Goal: Task Accomplishment & Management: Manage account settings

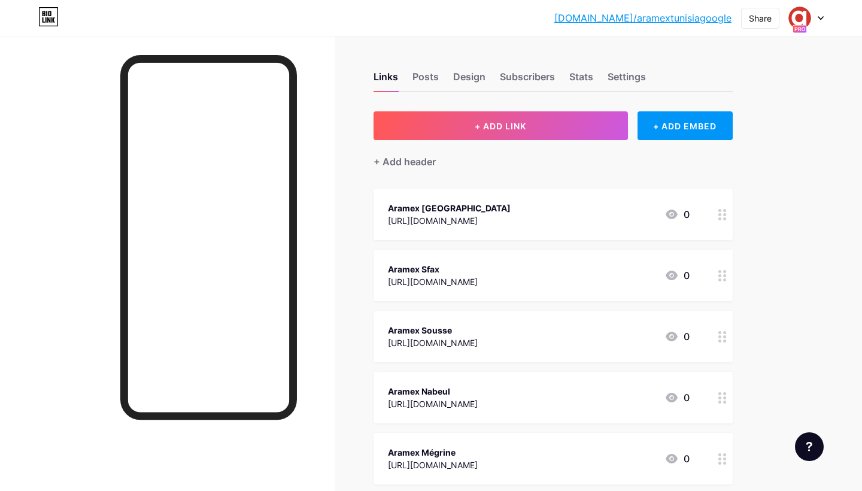
click at [820, 18] on icon at bounding box center [821, 18] width 5 height 3
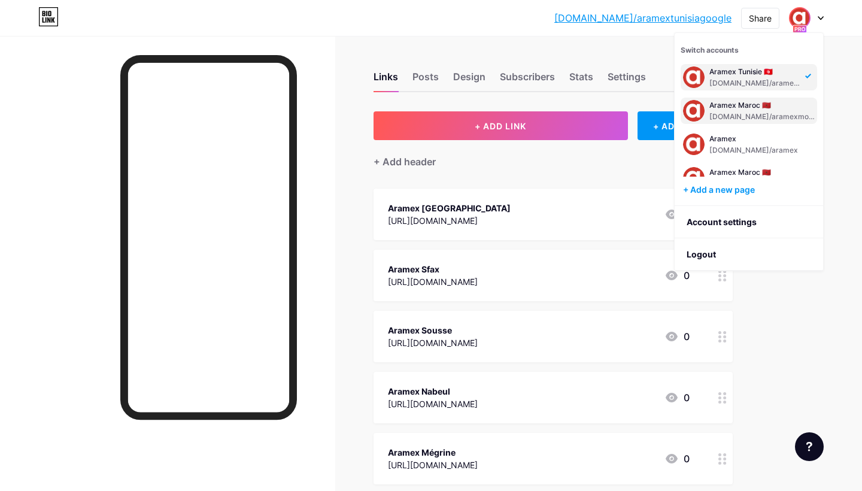
click at [743, 111] on div "Aramex Maroc 🇲🇦 bio.link/aramexmorocco" at bounding box center [762, 111] width 105 height 22
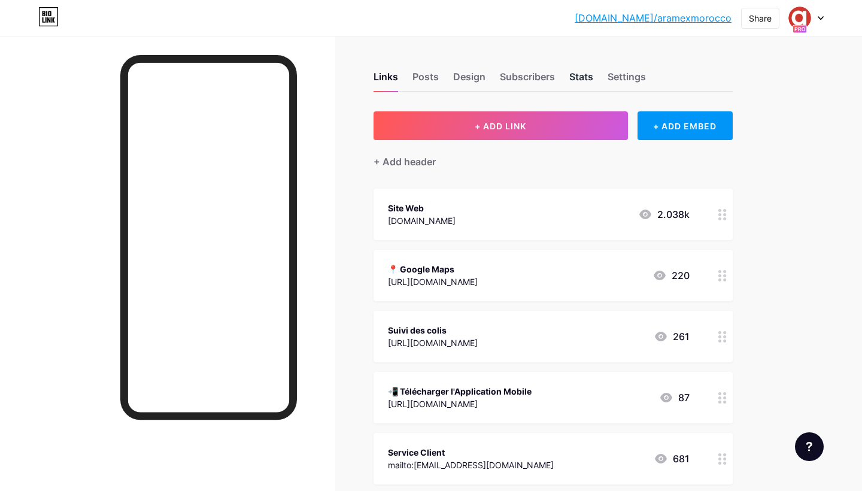
click at [587, 77] on div "Stats" at bounding box center [581, 80] width 24 height 22
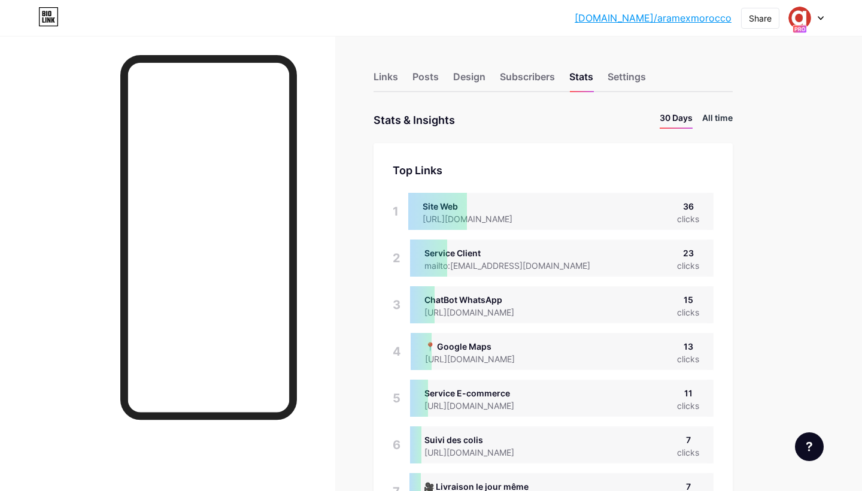
click at [718, 117] on li "All time" at bounding box center [717, 119] width 31 height 17
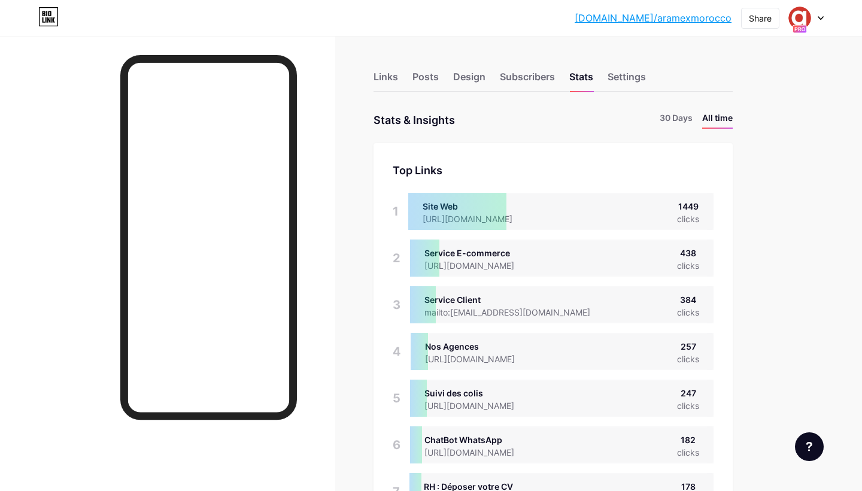
scroll to position [491, 862]
click at [389, 78] on div "Links" at bounding box center [386, 80] width 25 height 22
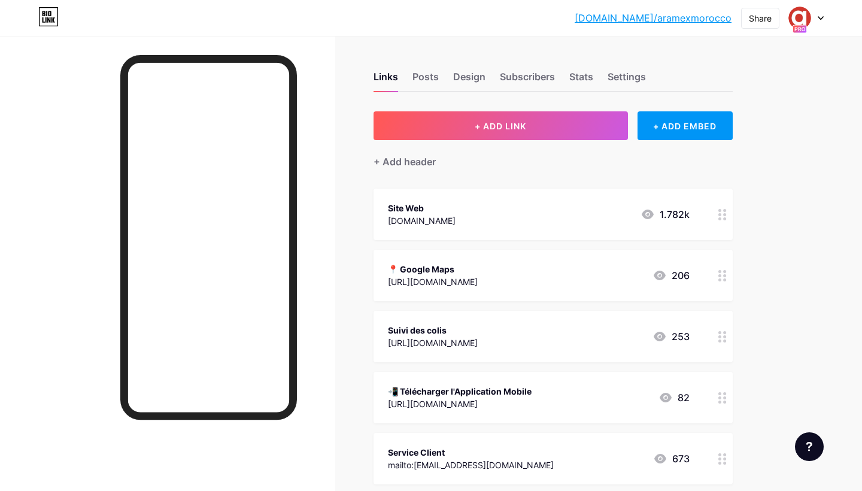
click at [820, 18] on icon at bounding box center [821, 18] width 5 height 3
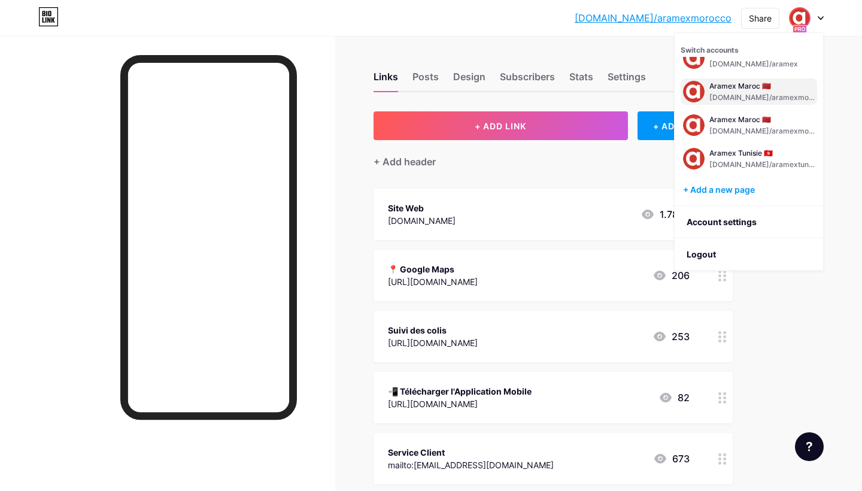
scroll to position [60, 0]
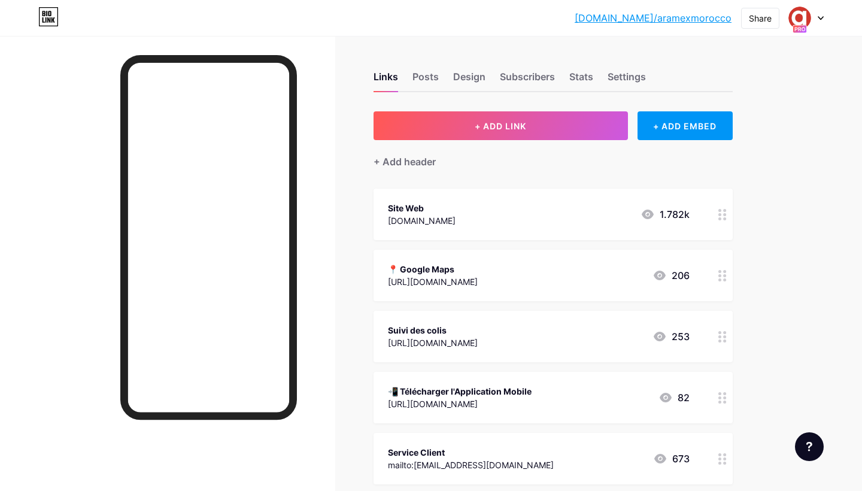
click at [823, 19] on icon at bounding box center [821, 18] width 6 height 4
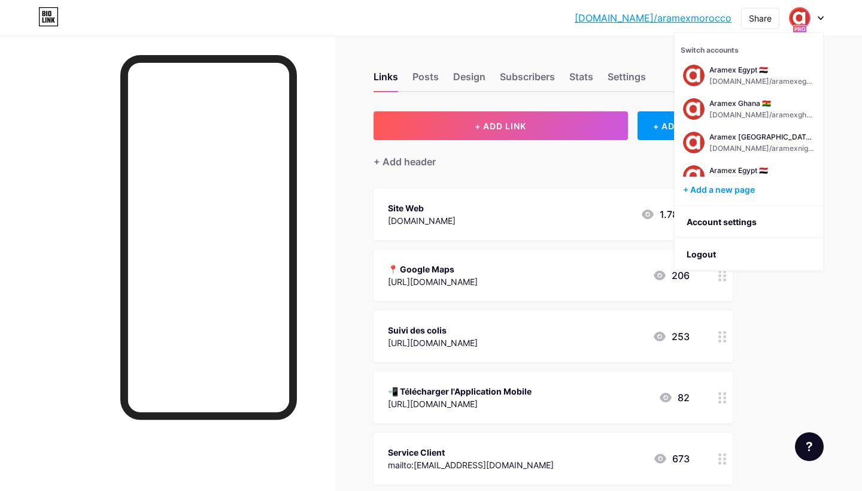
scroll to position [260, 0]
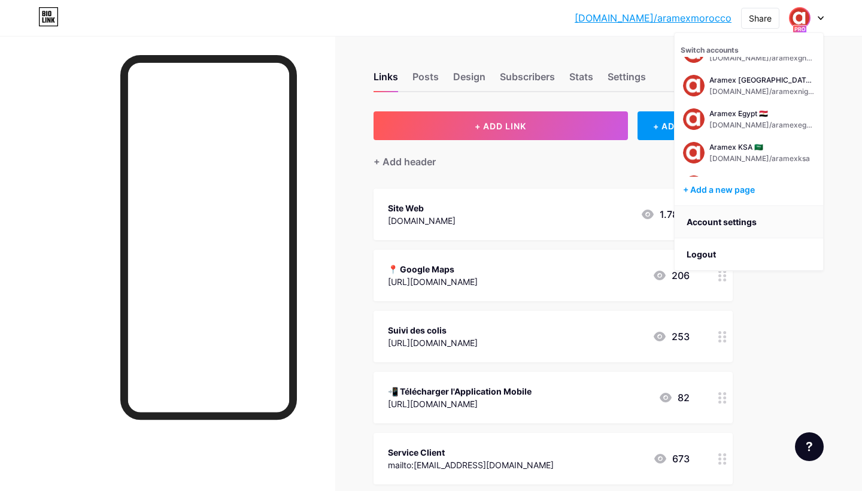
click at [714, 222] on link "Account settings" at bounding box center [749, 222] width 149 height 32
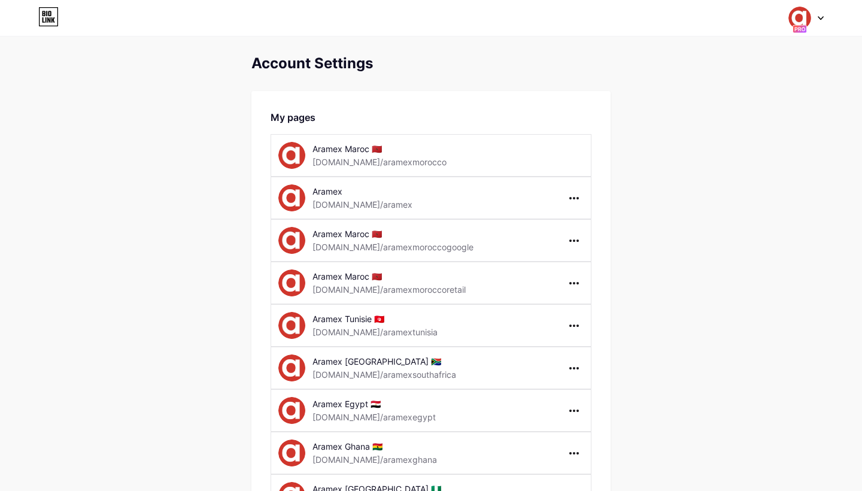
click at [51, 15] on icon at bounding box center [48, 16] width 20 height 19
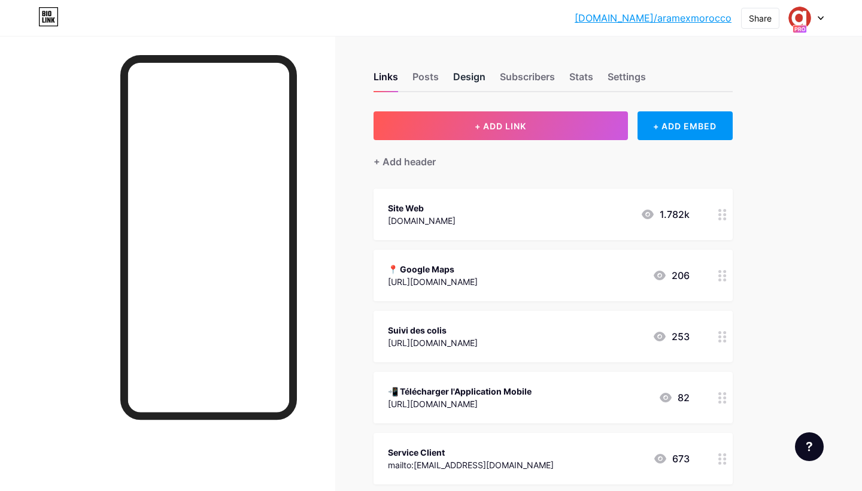
click at [470, 78] on div "Design" at bounding box center [469, 80] width 32 height 22
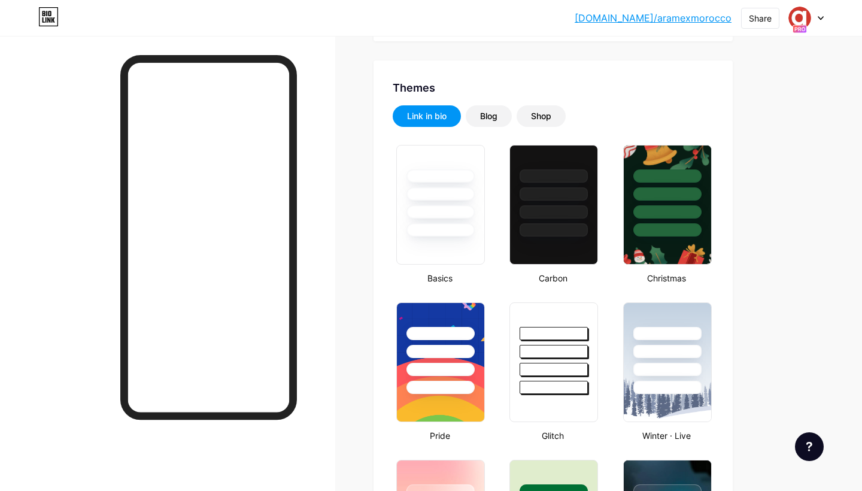
type input "#ffffff"
type input "#d0382c"
type input "#000000"
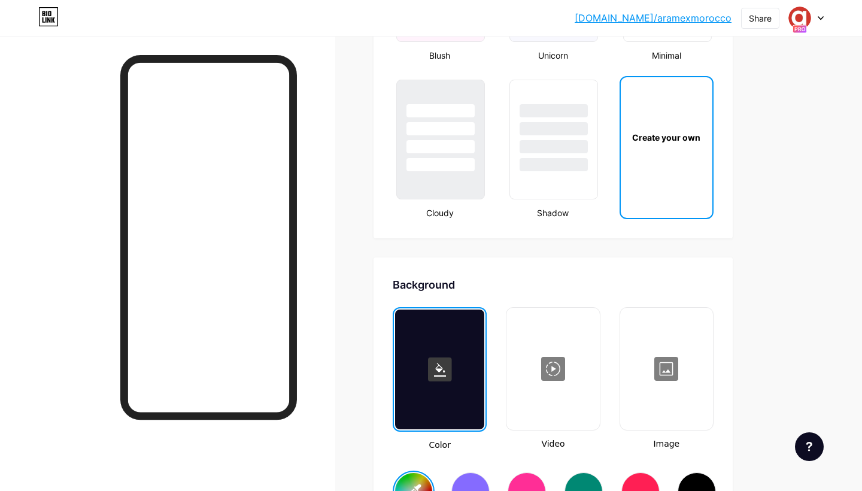
scroll to position [1375, 0]
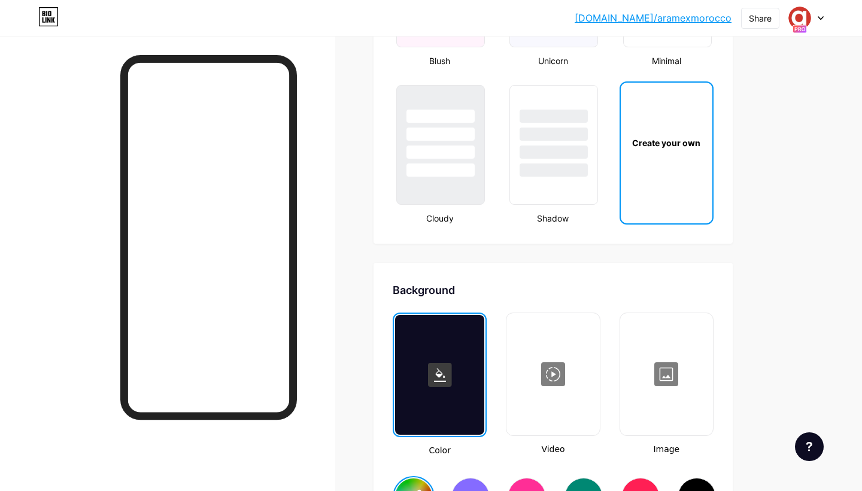
click at [665, 144] on div "Create your own" at bounding box center [666, 143] width 87 height 13
type input "#ffffff"
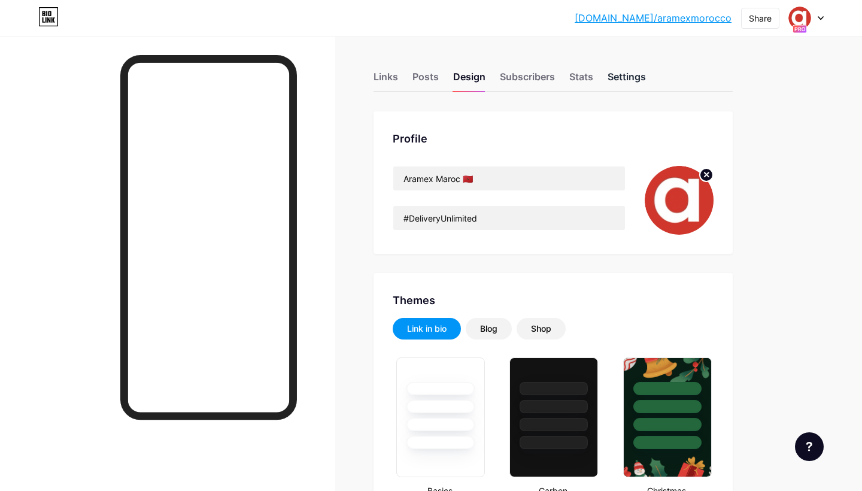
scroll to position [0, 0]
click at [629, 78] on div "Settings" at bounding box center [627, 80] width 38 height 22
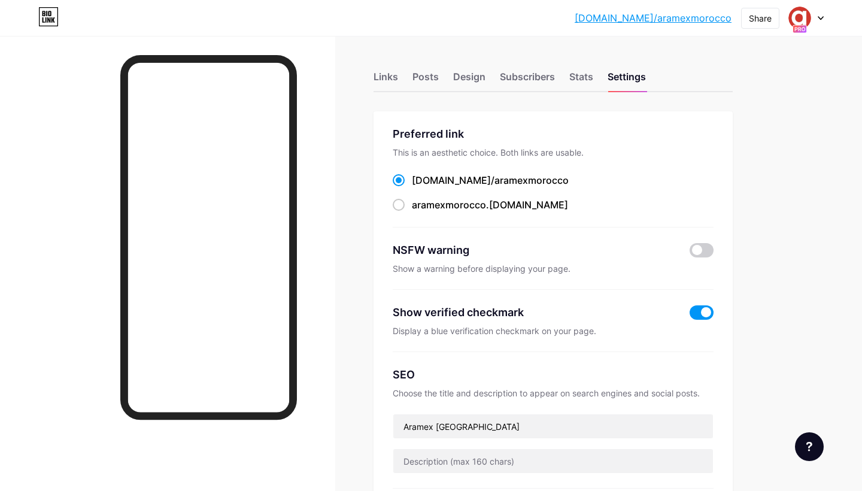
click at [689, 16] on link "bio.link/aramexmorocco" at bounding box center [653, 18] width 157 height 14
click at [476, 78] on div "Design" at bounding box center [469, 80] width 32 height 22
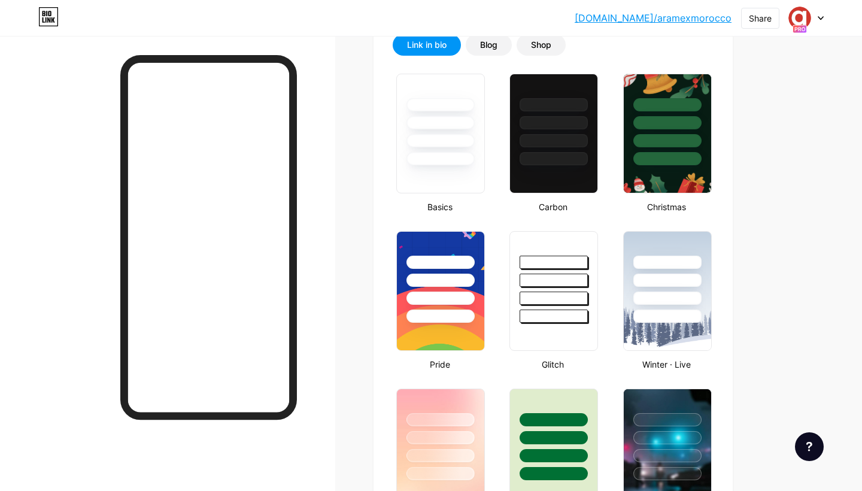
type input "#ffffff"
type input "#000000"
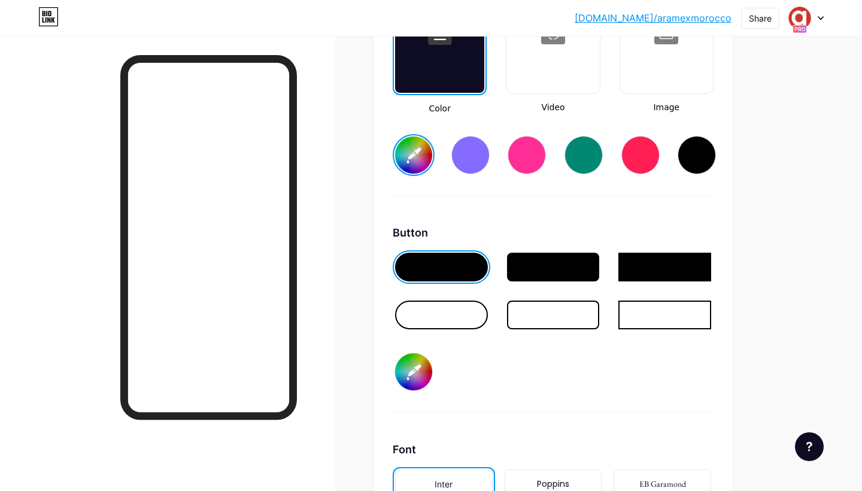
scroll to position [1716, 0]
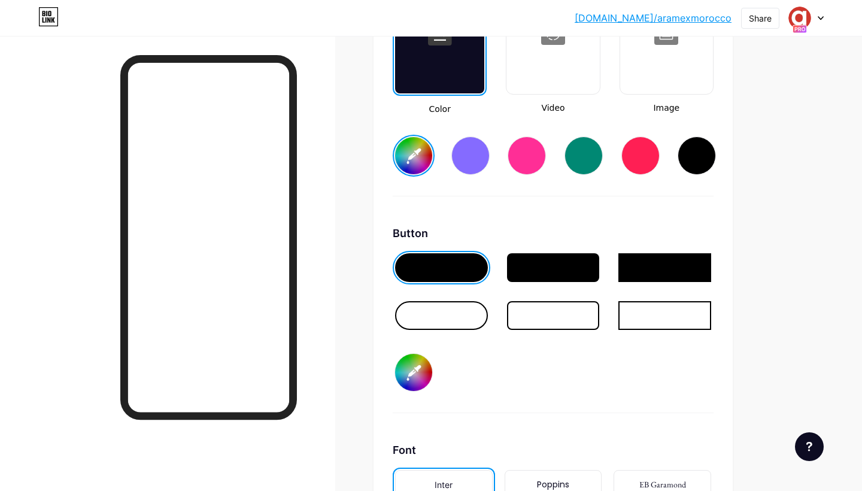
click at [411, 370] on input "#000000" at bounding box center [413, 372] width 37 height 37
type input "#d0372d"
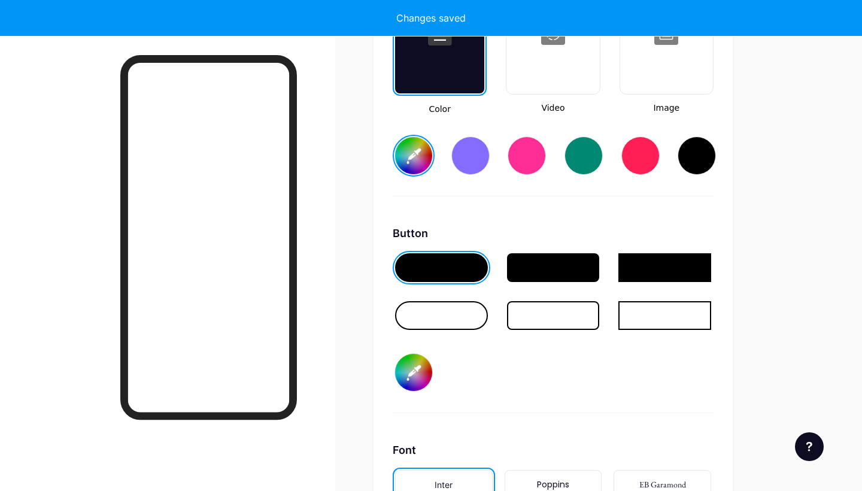
type input "#ffffff"
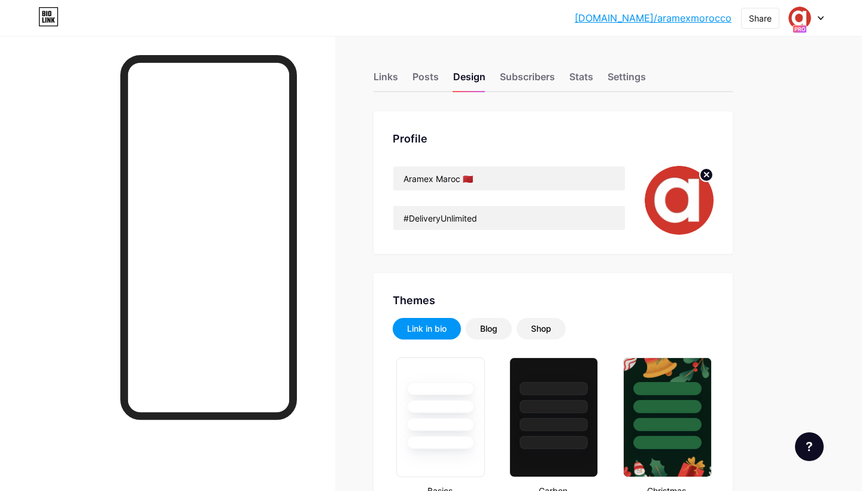
scroll to position [0, 0]
click at [822, 17] on icon at bounding box center [821, 18] width 6 height 4
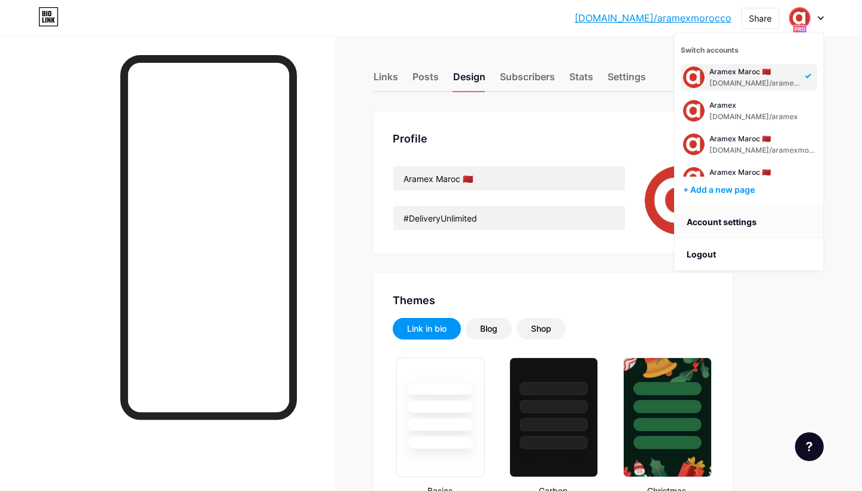
click at [726, 219] on link "Account settings" at bounding box center [749, 222] width 149 height 32
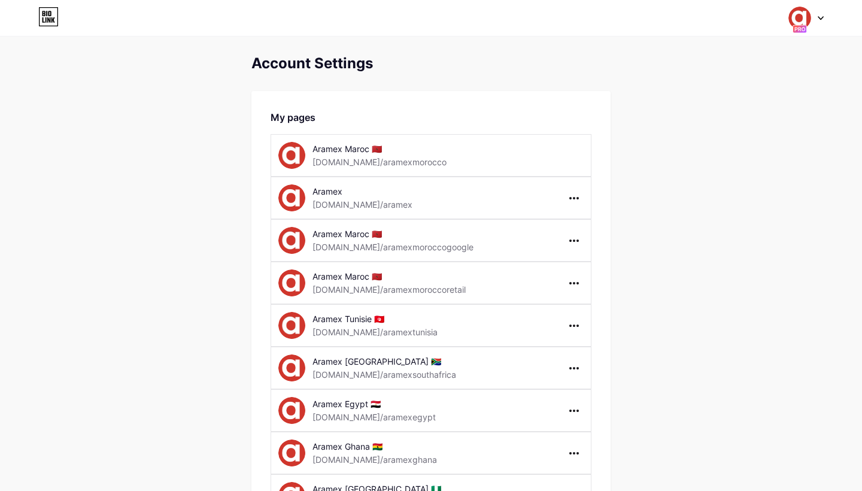
click at [821, 20] on icon at bounding box center [821, 18] width 6 height 4
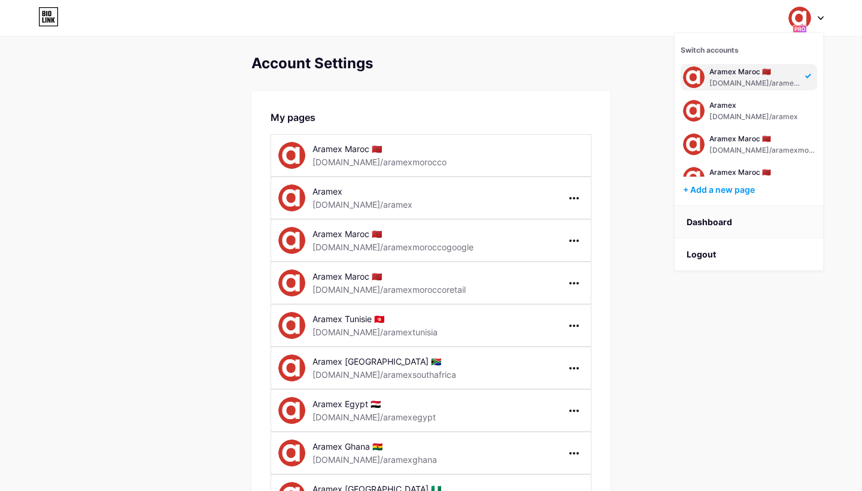
click at [719, 222] on link "Dashboard" at bounding box center [749, 222] width 149 height 32
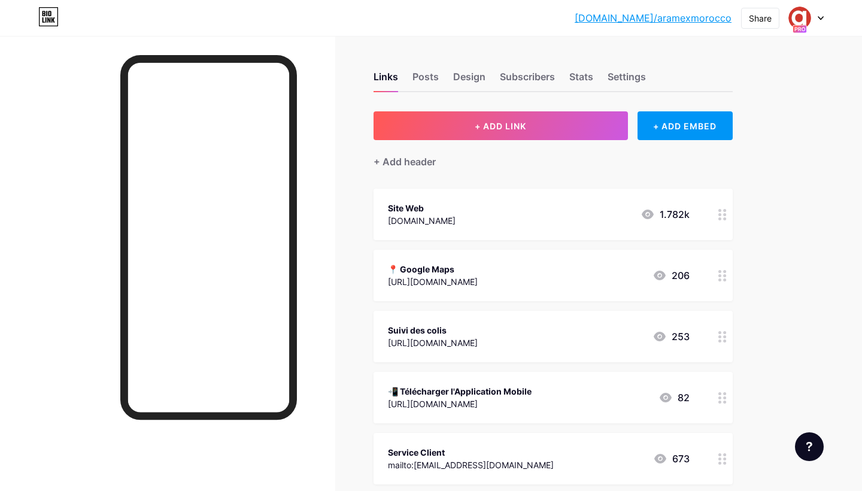
click at [823, 17] on icon at bounding box center [821, 18] width 5 height 3
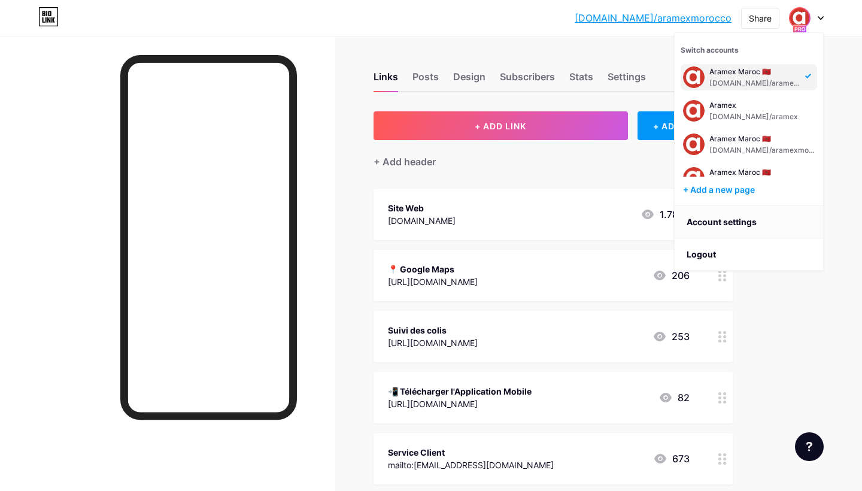
click at [723, 225] on link "Account settings" at bounding box center [749, 222] width 149 height 32
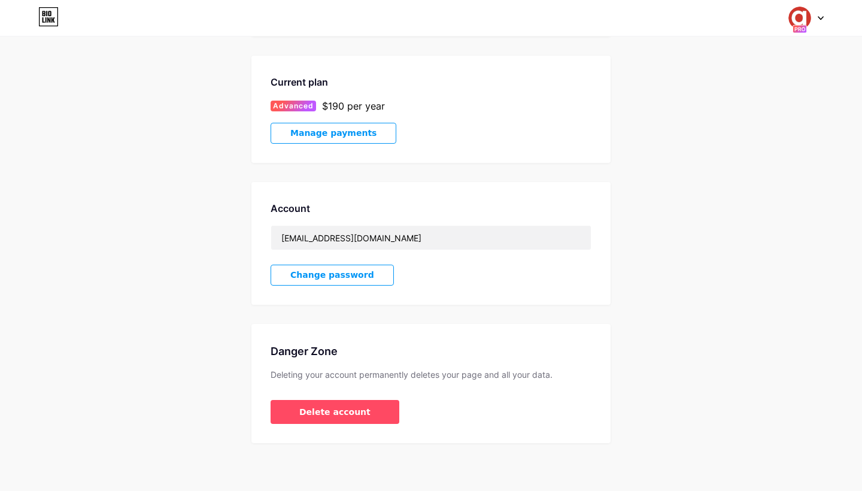
scroll to position [901, 0]
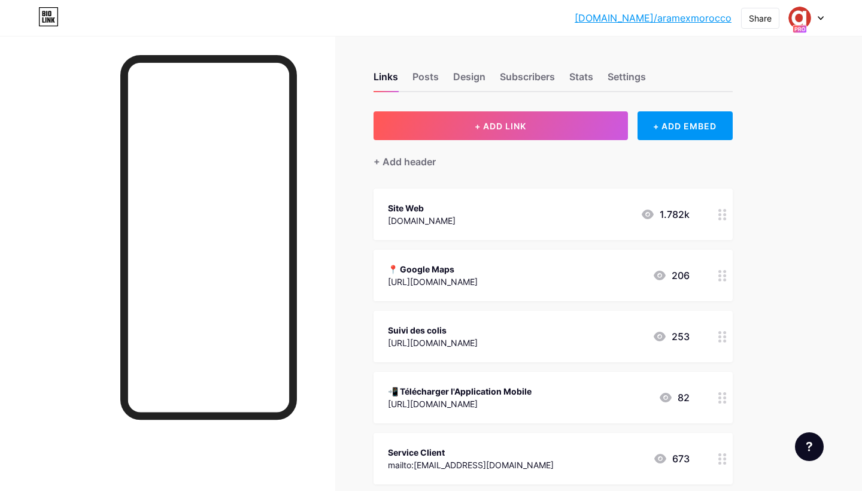
click at [820, 19] on icon at bounding box center [821, 18] width 6 height 4
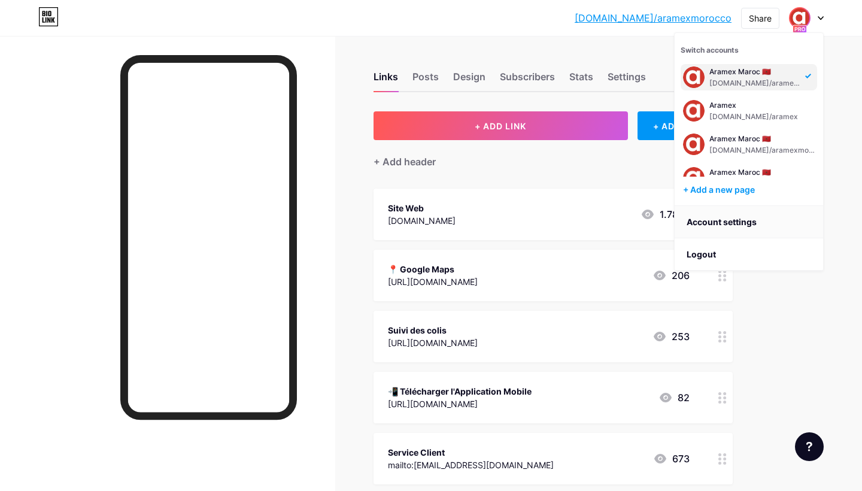
click at [708, 225] on link "Account settings" at bounding box center [749, 222] width 149 height 32
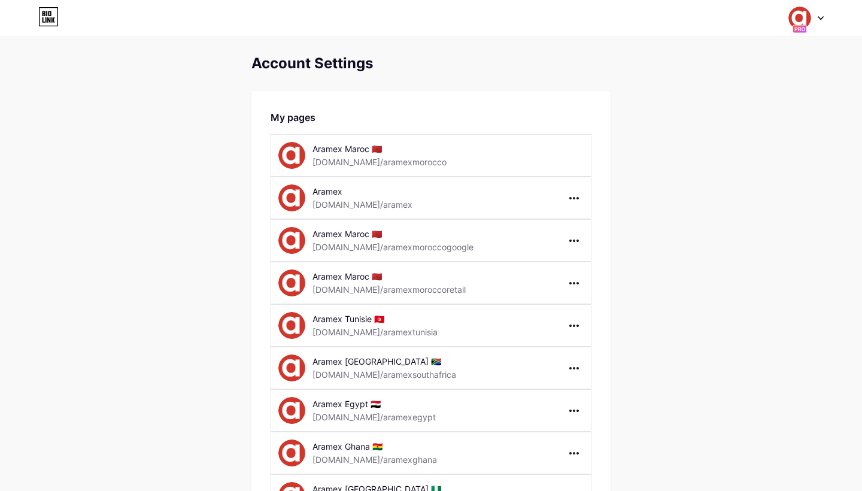
click at [822, 17] on icon at bounding box center [821, 18] width 6 height 4
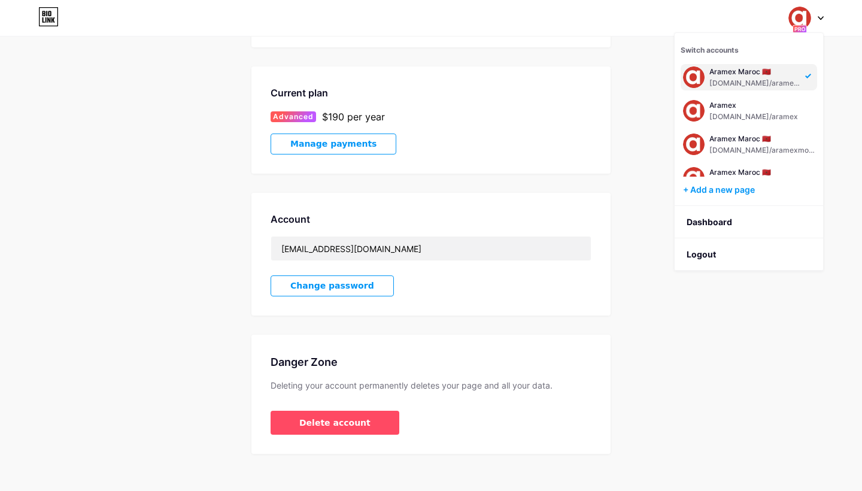
scroll to position [889, 0]
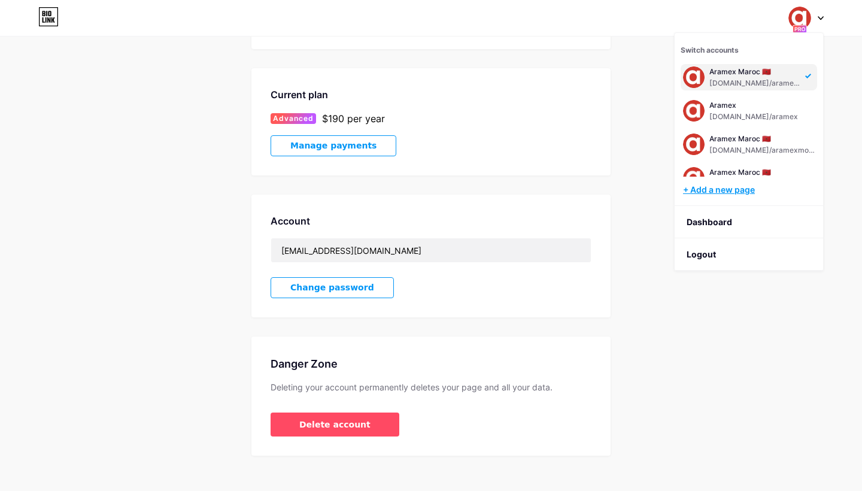
click at [706, 189] on div "+ Add a new page" at bounding box center [750, 190] width 134 height 12
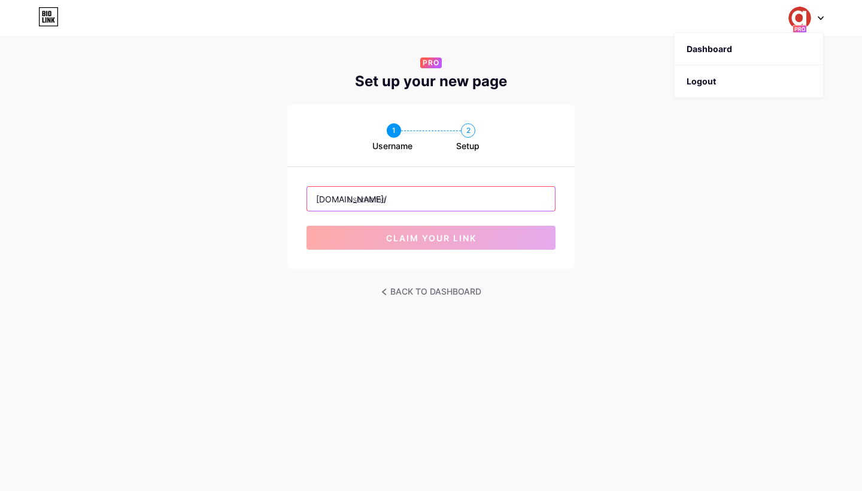
click at [415, 199] on input "text" at bounding box center [431, 199] width 248 height 24
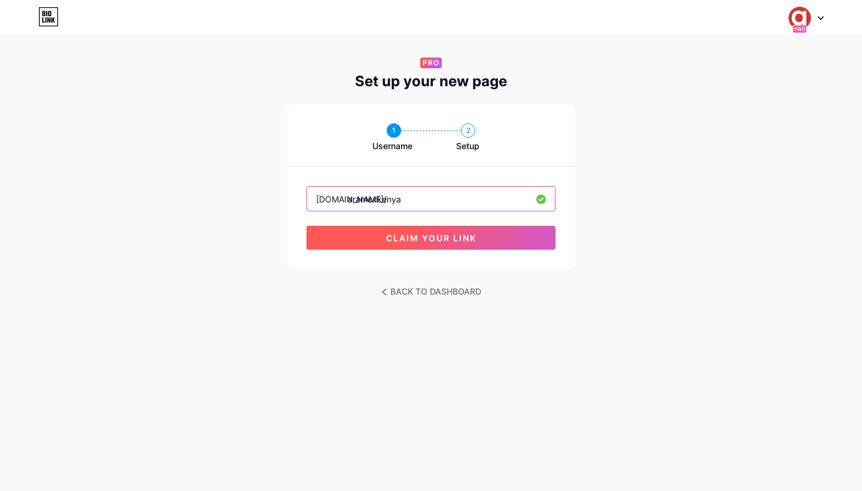
type input "aramexkenya"
click at [457, 238] on span "claim your link" at bounding box center [431, 238] width 90 height 10
click at [458, 241] on span "claim your link" at bounding box center [431, 238] width 90 height 10
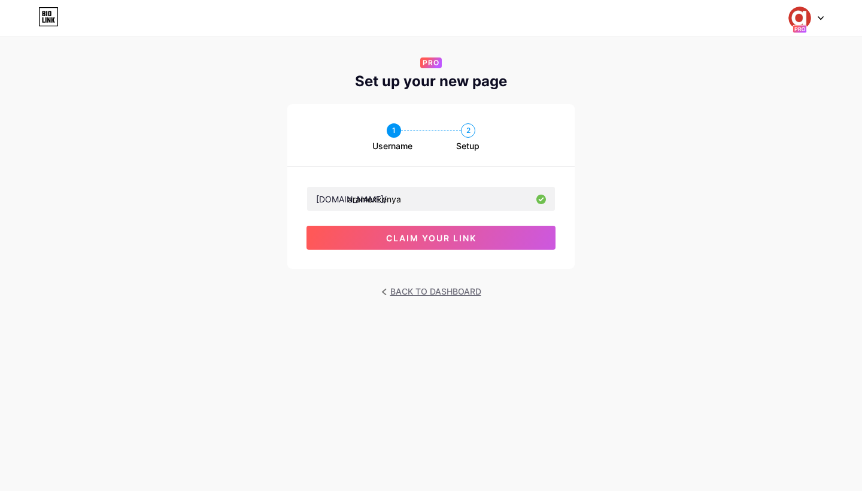
click at [394, 290] on link "BACK TO DASHBOARD" at bounding box center [431, 291] width 100 height 17
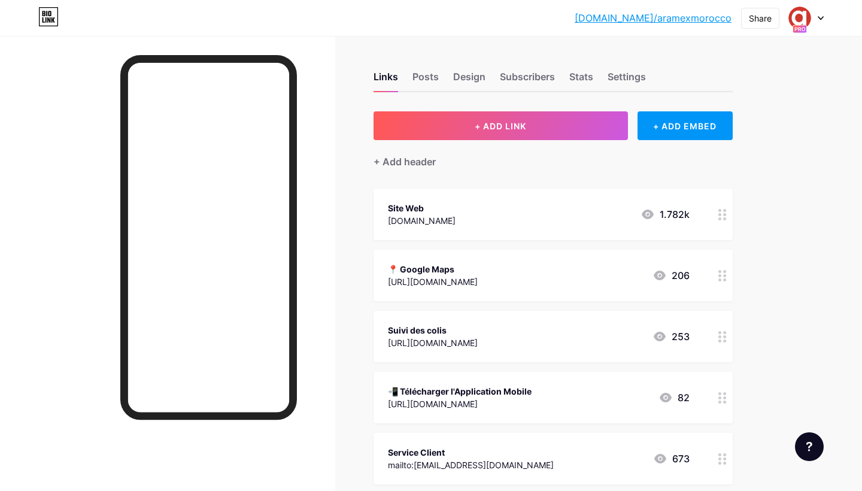
click at [819, 19] on icon at bounding box center [821, 18] width 6 height 4
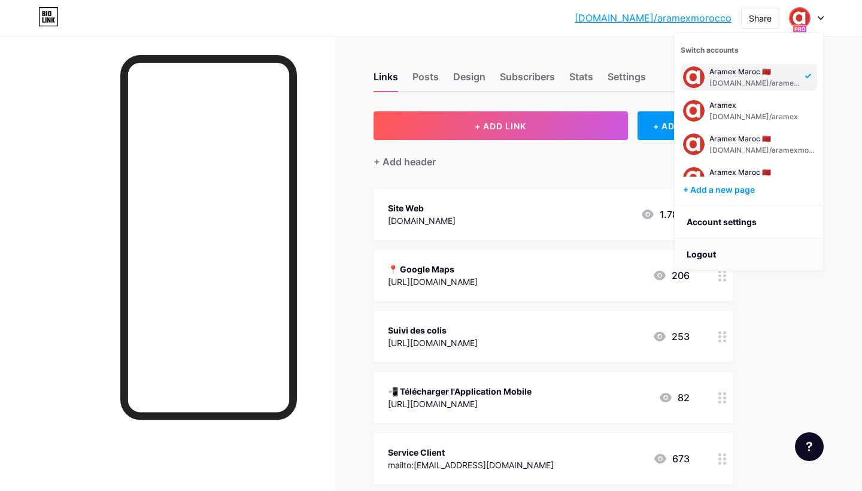
click at [711, 253] on li "Logout" at bounding box center [749, 254] width 149 height 32
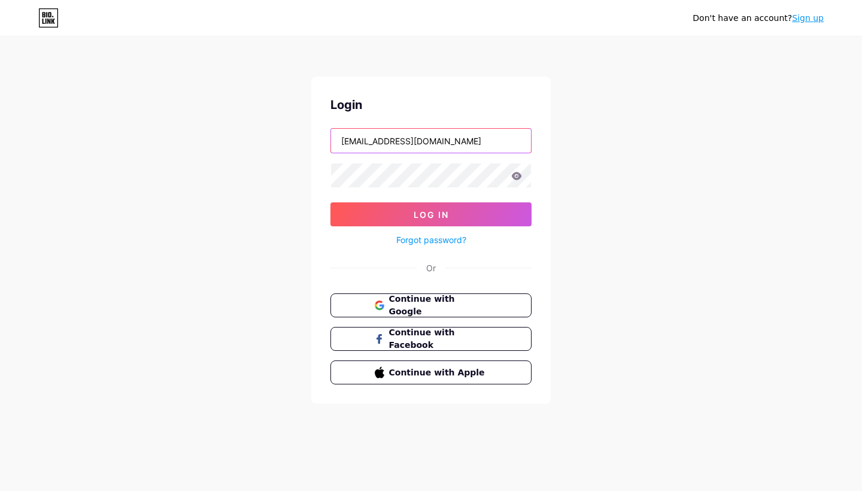
type input "hossam.aramex@gmail.com"
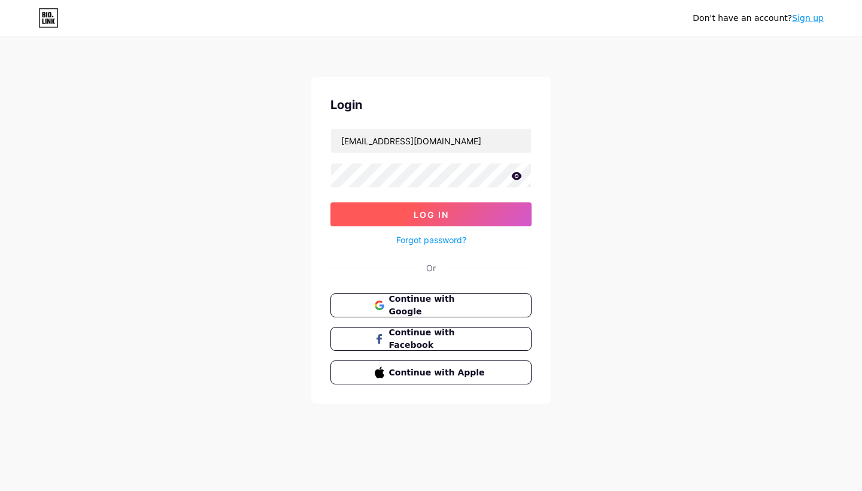
click at [435, 213] on span "Log In" at bounding box center [431, 215] width 35 height 10
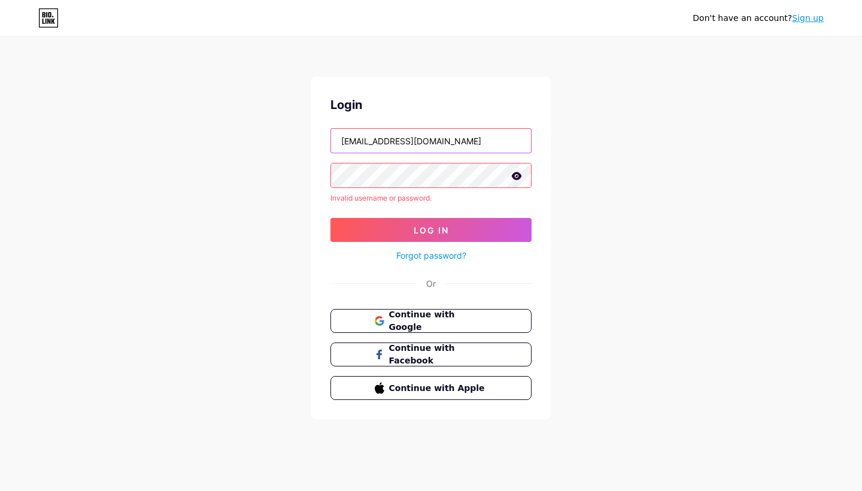
click at [473, 137] on input "hossam.aramex@gmail.com" at bounding box center [431, 141] width 200 height 24
click at [516, 140] on input "hossam.aramex@gmail.com" at bounding box center [431, 141] width 200 height 24
type input "aramex.cas.social@gmail.com"
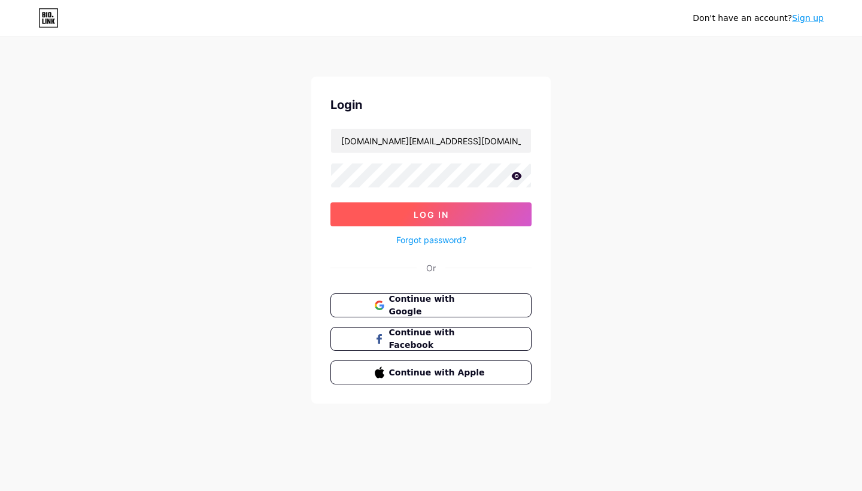
click at [456, 222] on button "Log In" at bounding box center [431, 214] width 201 height 24
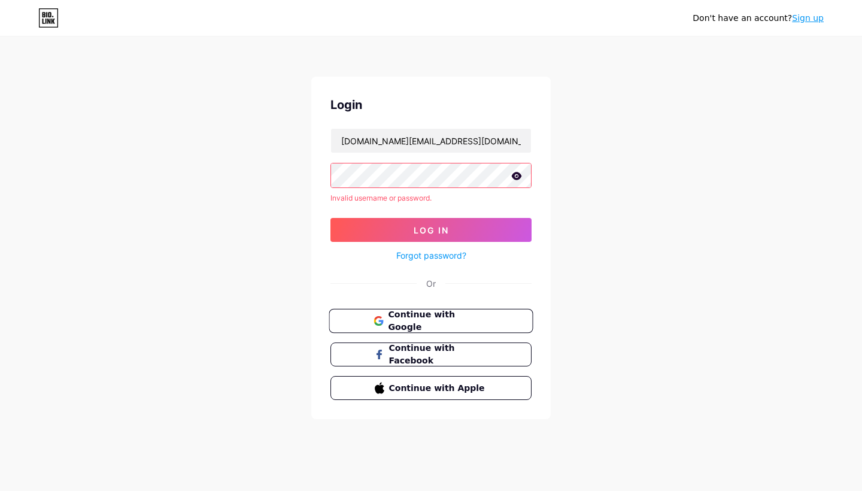
click at [441, 322] on span "Continue with Google" at bounding box center [438, 321] width 100 height 26
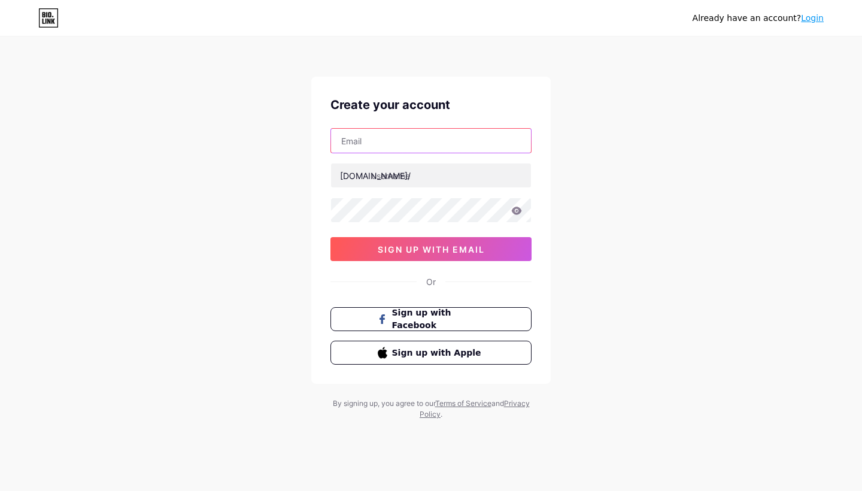
click at [372, 143] on input "text" at bounding box center [431, 141] width 200 height 24
click at [283, 229] on div "Already have an account? Login Create your account [DOMAIN_NAME]/ 0cAFcWeA6lLBU…" at bounding box center [431, 229] width 862 height 458
click at [50, 19] on icon at bounding box center [48, 17] width 20 height 19
click at [434, 140] on input "text" at bounding box center [431, 141] width 200 height 24
type input "hossamsellamipro@gmail.com"
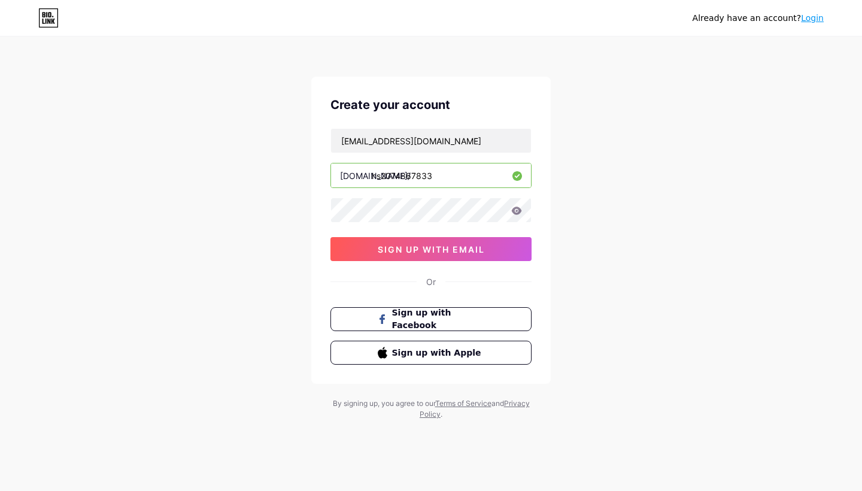
type input "hs2074867833"
click at [414, 246] on span "sign up with email" at bounding box center [431, 249] width 107 height 10
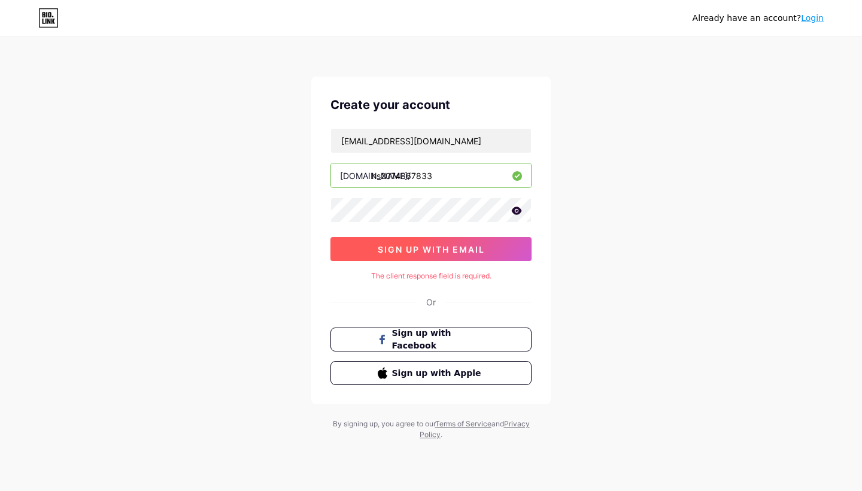
click at [423, 249] on span "sign up with email" at bounding box center [431, 249] width 107 height 10
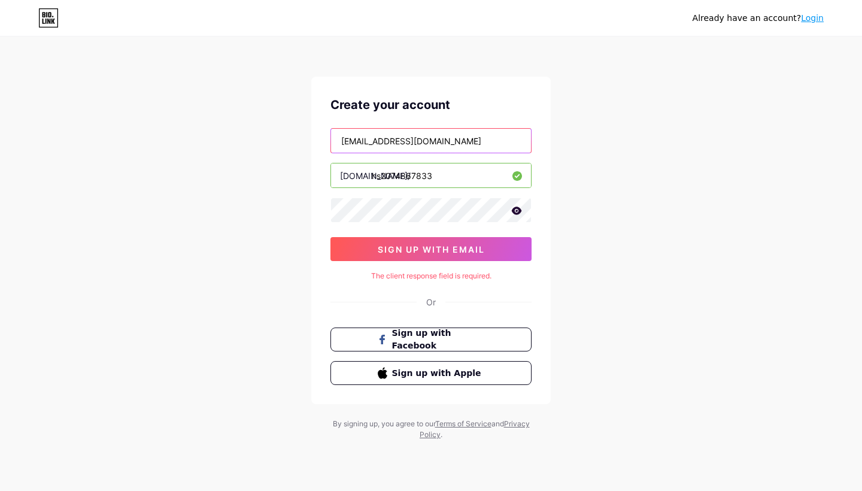
click at [468, 141] on input "hossamsellamipro@gmail.com" at bounding box center [431, 141] width 200 height 24
click at [584, 169] on div "Already have an account? Login Create your account hossamsellamipro@gmail.com b…" at bounding box center [431, 239] width 862 height 478
click at [561, 221] on div "Already have an account? Login Create your account hossamsellamipro@gmail.com b…" at bounding box center [431, 239] width 862 height 478
click at [499, 146] on input "hossamsellamipro@gmail.com" at bounding box center [431, 141] width 200 height 24
click at [546, 77] on div "Create your account bio.link/ hs2074867833 sign up with email The client respon…" at bounding box center [431, 241] width 240 height 328
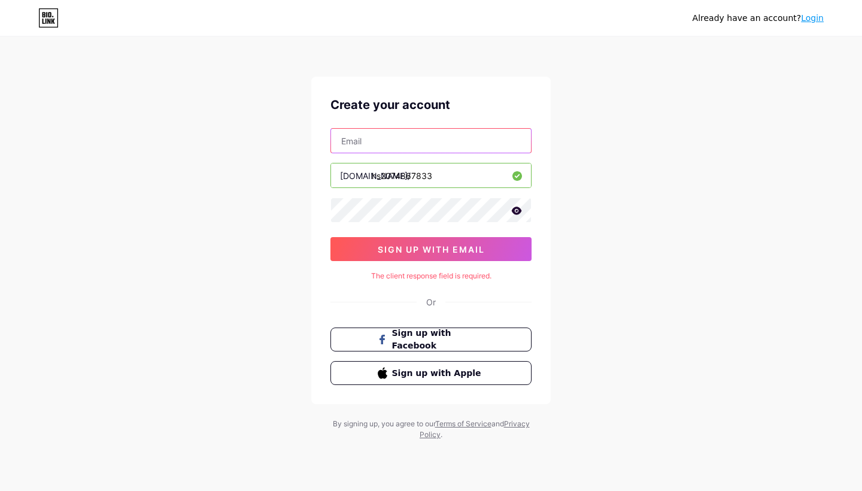
click at [434, 144] on input "text" at bounding box center [431, 141] width 200 height 24
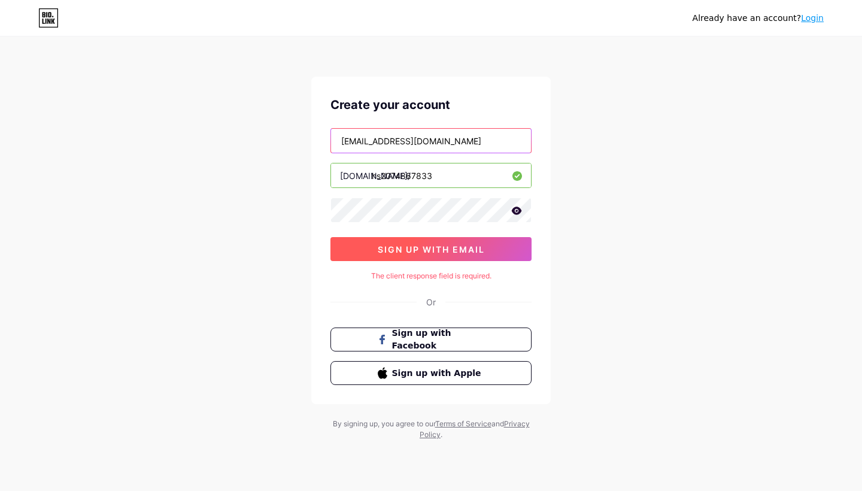
type input "hossamsellami@icloud.com"
click at [437, 250] on span "sign up with email" at bounding box center [431, 249] width 107 height 10
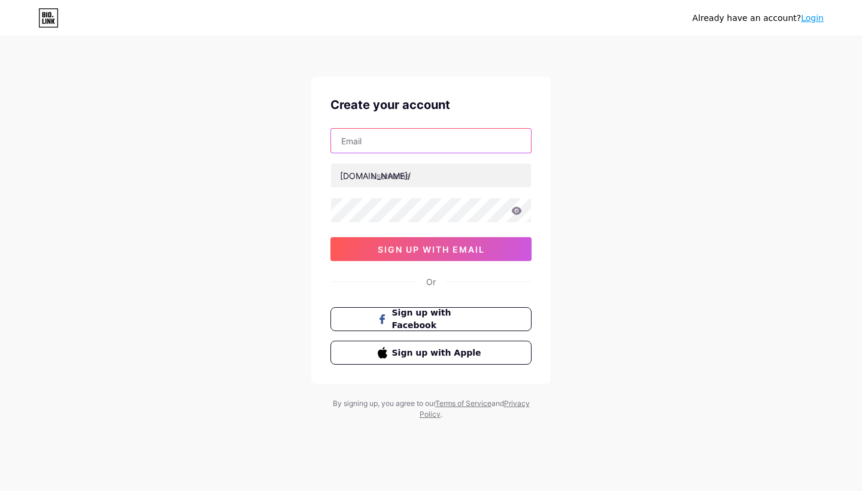
click at [404, 144] on input "text" at bounding box center [431, 141] width 200 height 24
type input "[EMAIL_ADDRESS][DOMAIN_NAME]"
type input "hdshe38374"
click at [514, 211] on icon at bounding box center [517, 211] width 10 height 8
click at [514, 211] on icon at bounding box center [516, 211] width 12 height 12
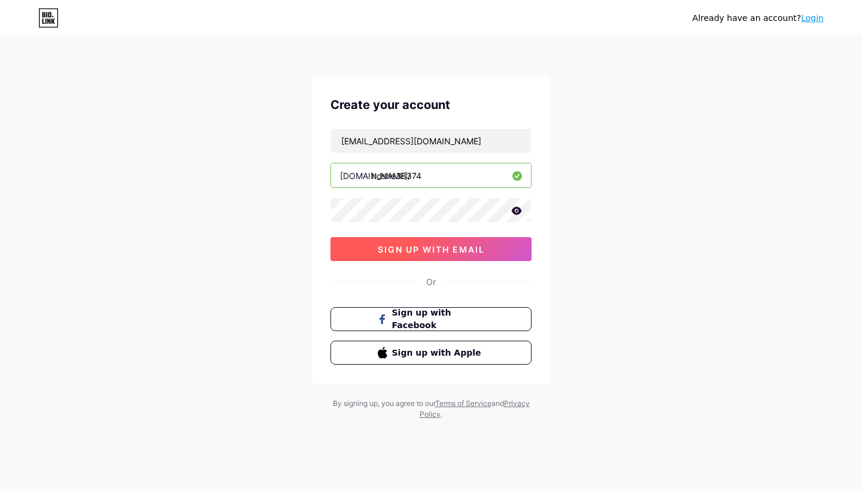
click at [445, 252] on span "sign up with email" at bounding box center [431, 249] width 107 height 10
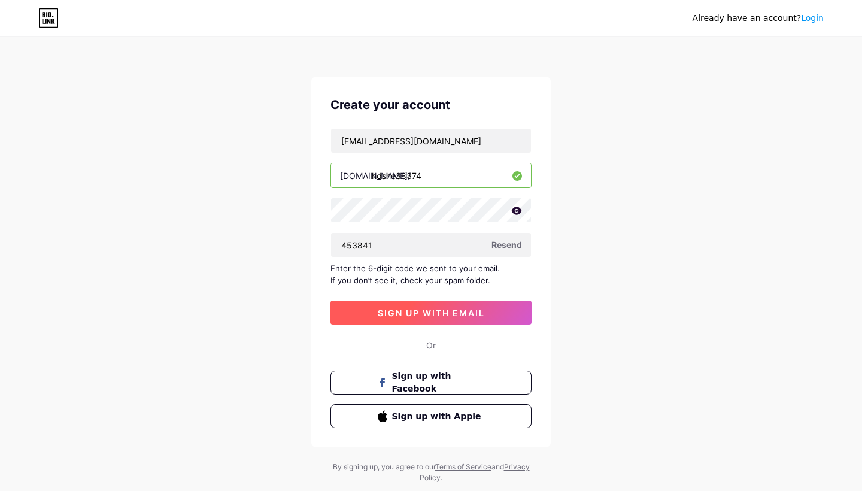
type input "453841"
click at [378, 307] on button "sign up with email" at bounding box center [431, 313] width 201 height 24
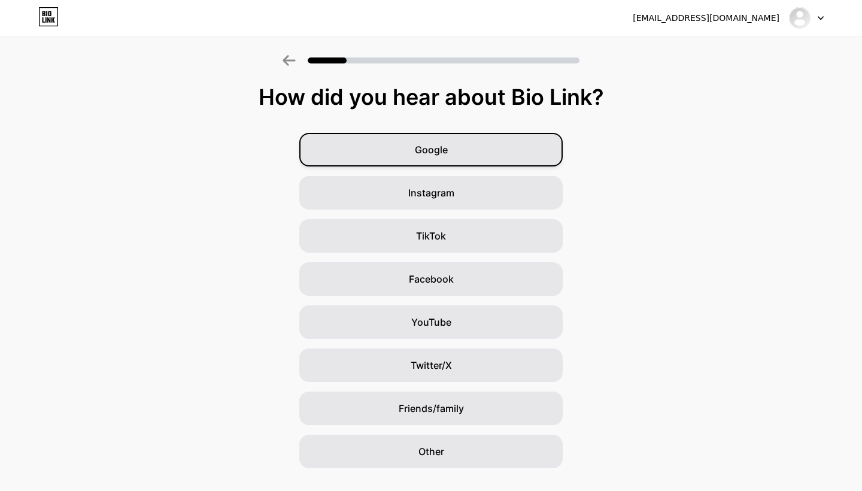
click at [469, 157] on div "Google" at bounding box center [430, 150] width 263 height 34
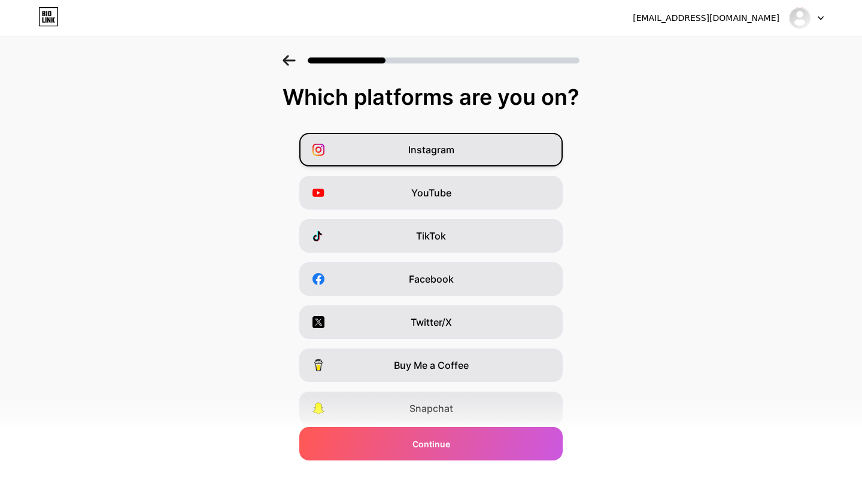
click at [483, 156] on div "Instagram" at bounding box center [430, 150] width 263 height 34
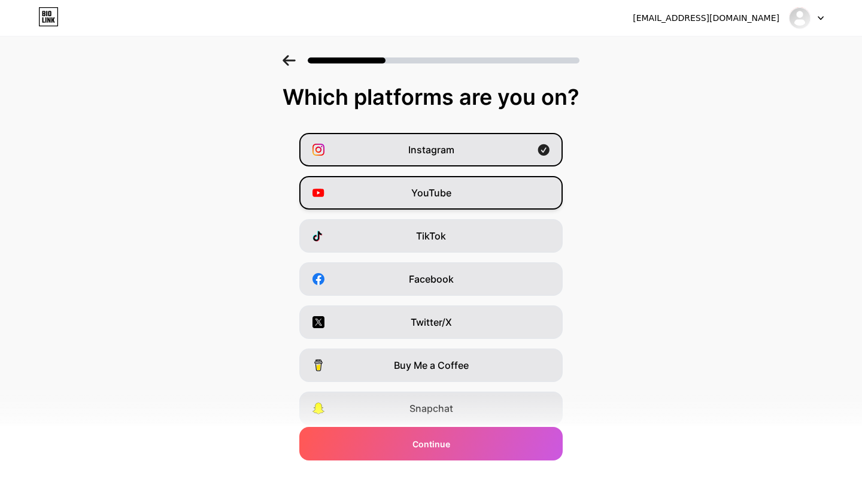
click at [477, 203] on div "YouTube" at bounding box center [430, 193] width 263 height 34
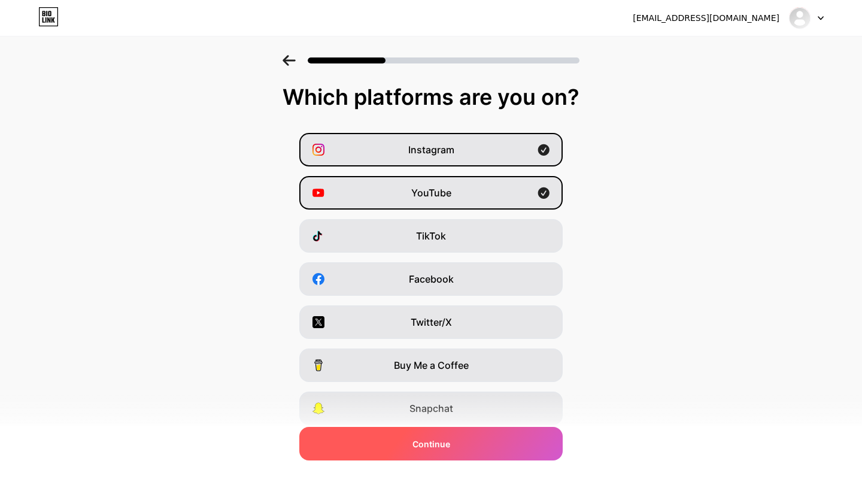
click at [452, 448] on div "Continue" at bounding box center [430, 444] width 263 height 34
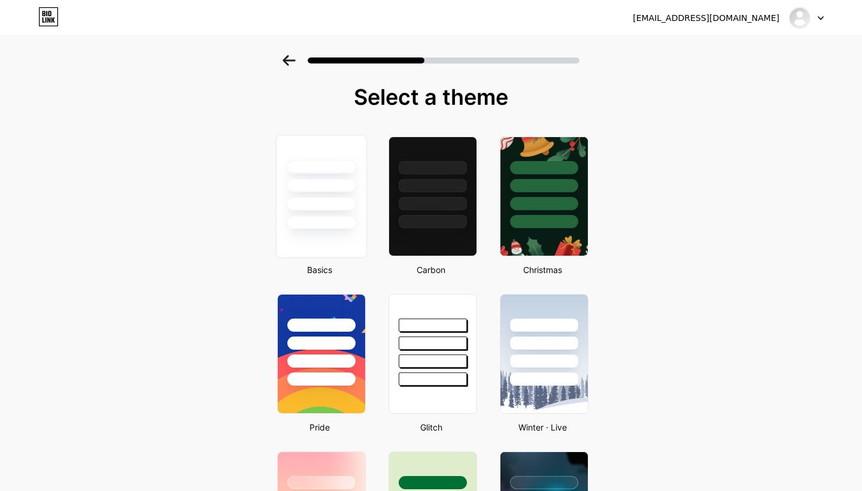
click at [337, 205] on div at bounding box center [321, 204] width 70 height 14
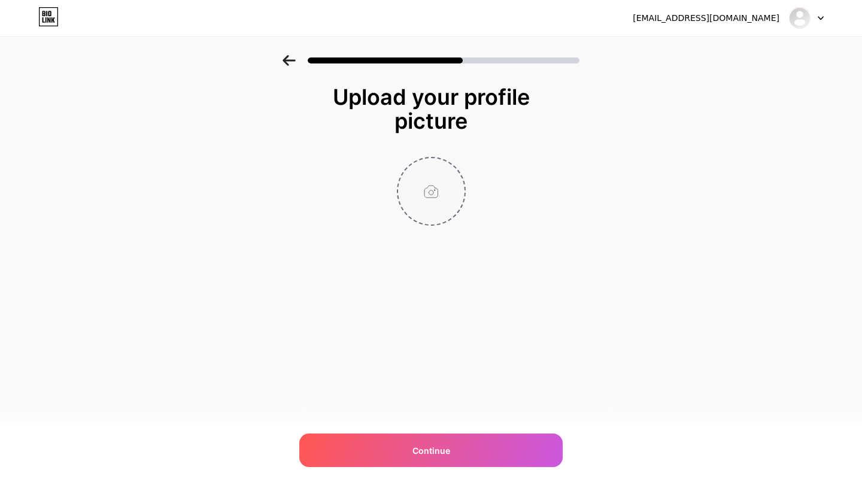
click at [437, 189] on input "file" at bounding box center [431, 191] width 66 height 66
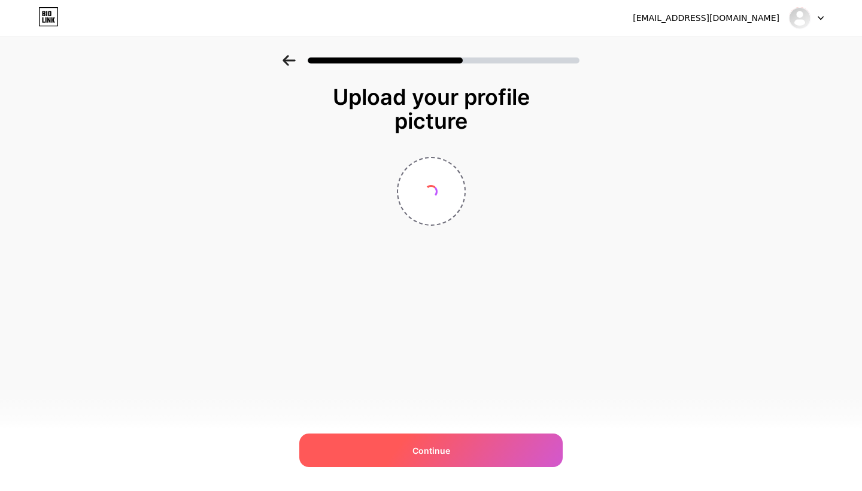
click at [450, 453] on div "Continue" at bounding box center [430, 451] width 263 height 34
click at [410, 443] on div "Continue" at bounding box center [430, 451] width 263 height 34
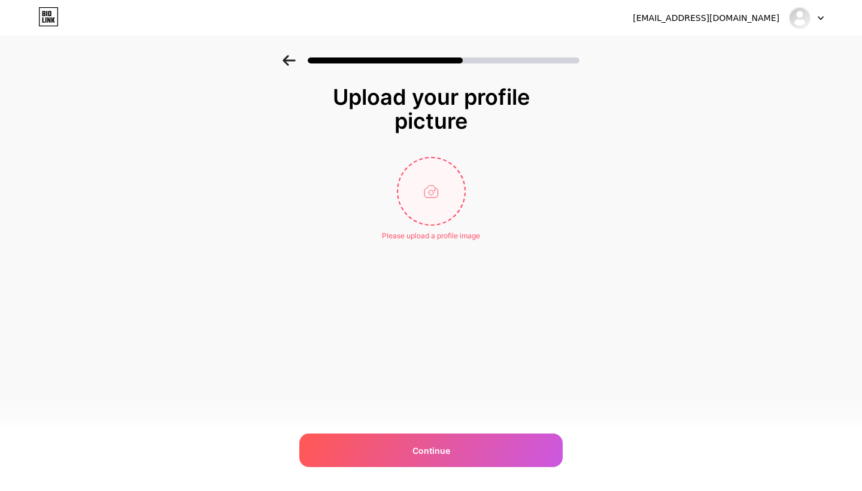
click at [440, 209] on input "file" at bounding box center [431, 191] width 66 height 66
type input "C:\fakepath\20250105_RMX_EGYPT_MARCH_CALENDAR(CAI)_Design -04.png"
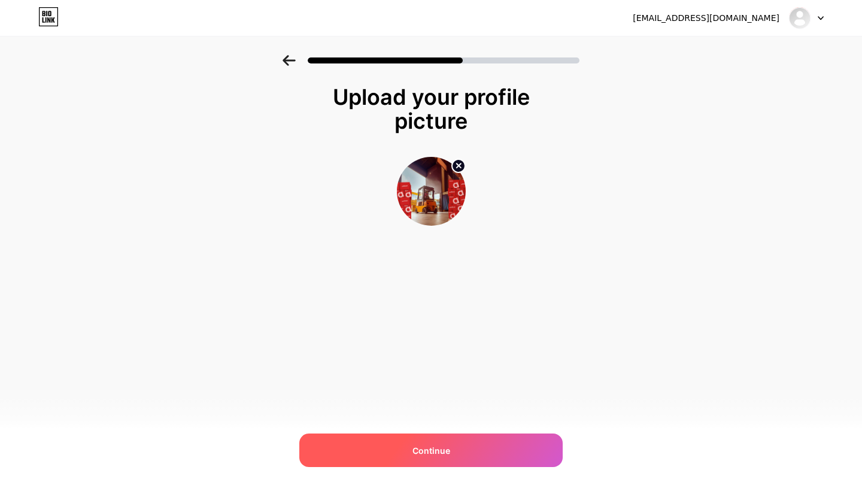
click at [461, 438] on div "Continue" at bounding box center [430, 451] width 263 height 34
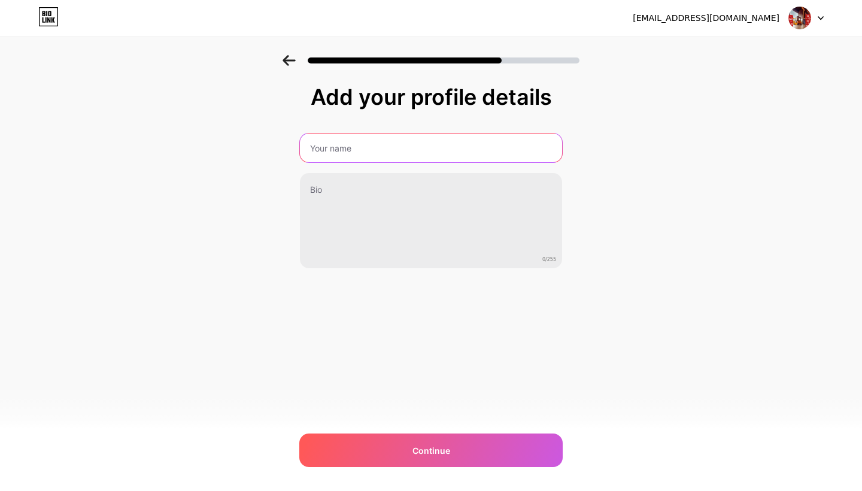
click at [401, 151] on input "text" at bounding box center [431, 148] width 262 height 29
type input "j"
type input "jkhrfkjr"
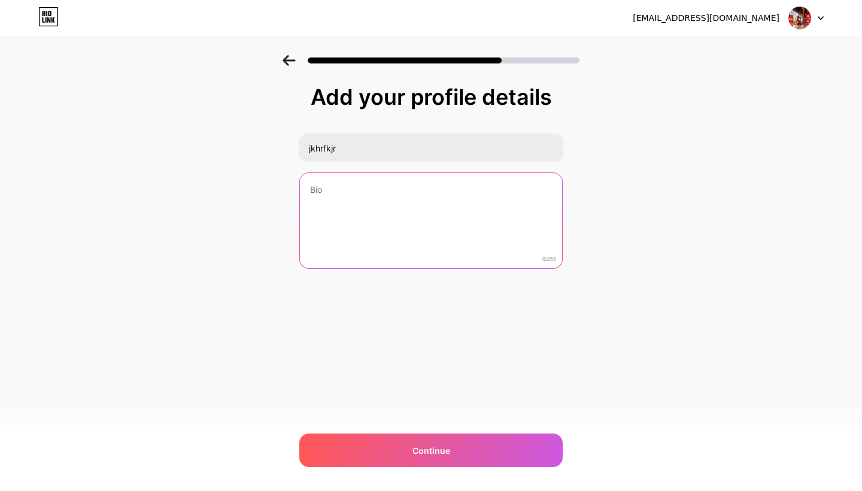
click at [407, 248] on textarea at bounding box center [431, 221] width 262 height 96
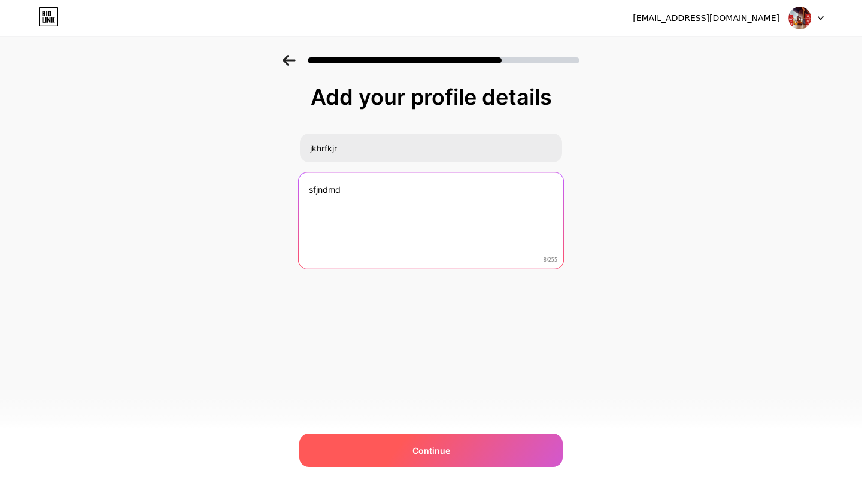
type textarea "sfjndmd"
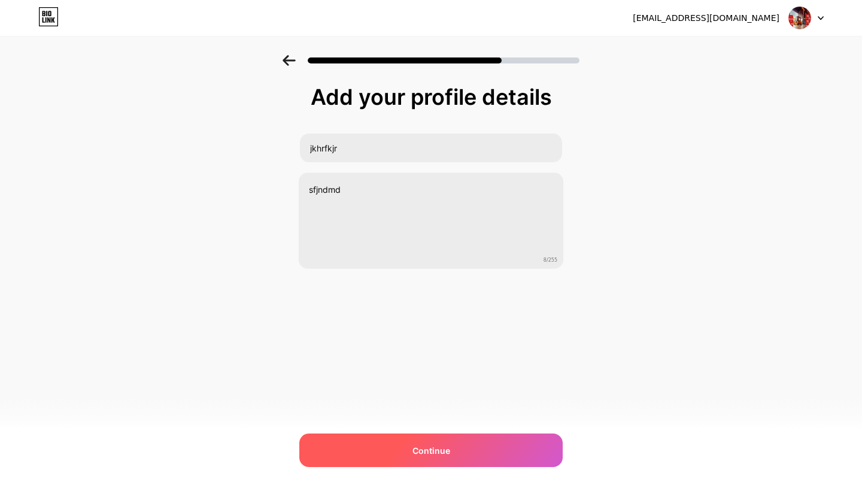
click at [416, 447] on span "Continue" at bounding box center [432, 450] width 38 height 13
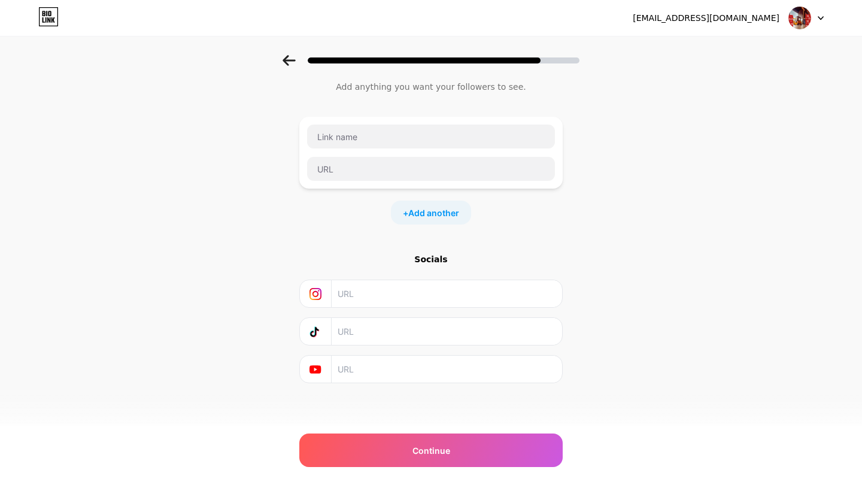
scroll to position [33, 0]
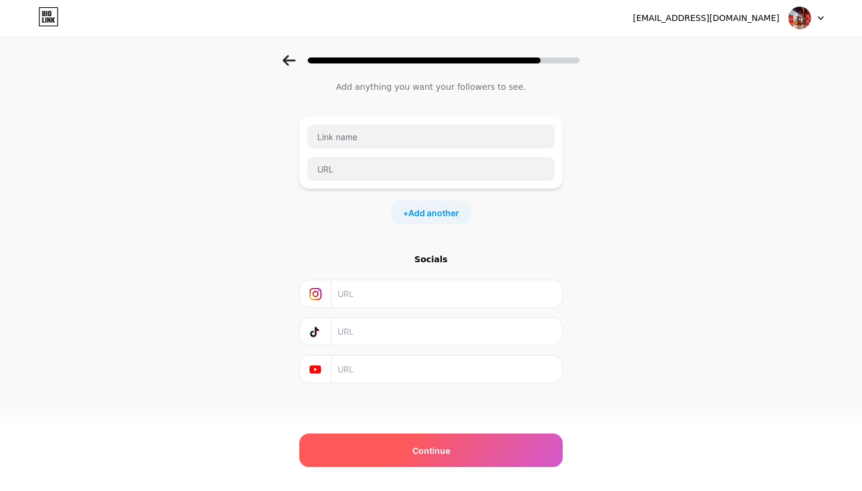
click at [421, 455] on span "Continue" at bounding box center [432, 450] width 38 height 13
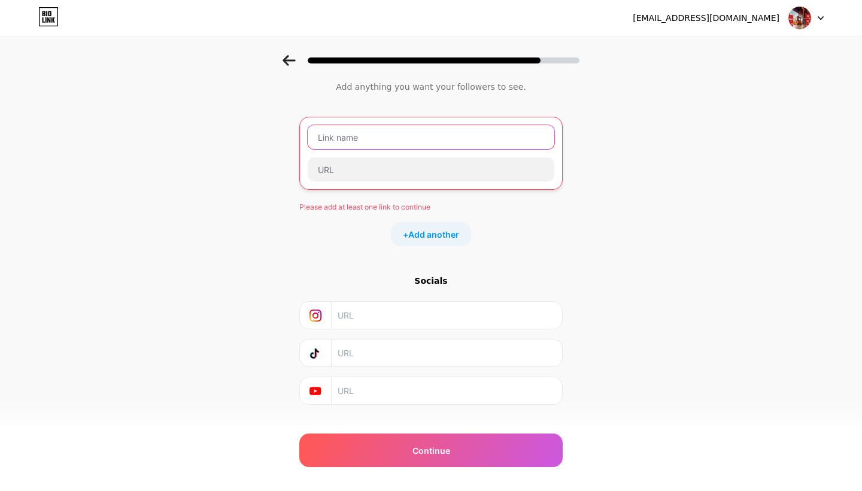
click at [373, 143] on input "text" at bounding box center [431, 137] width 247 height 24
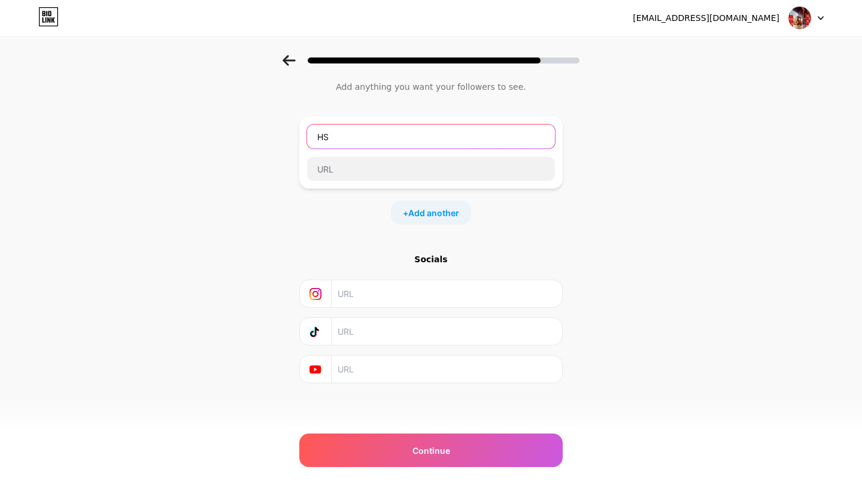
type input "HS"
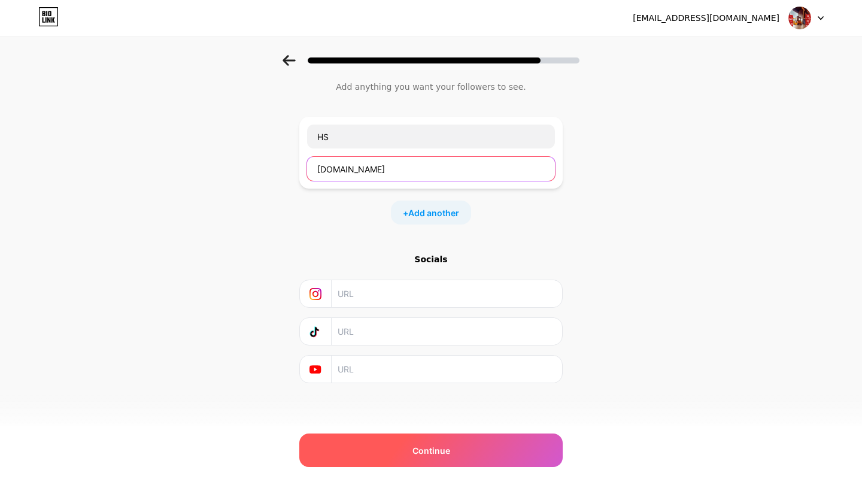
type input "www.apple.com"
click at [427, 455] on span "Continue" at bounding box center [432, 450] width 38 height 13
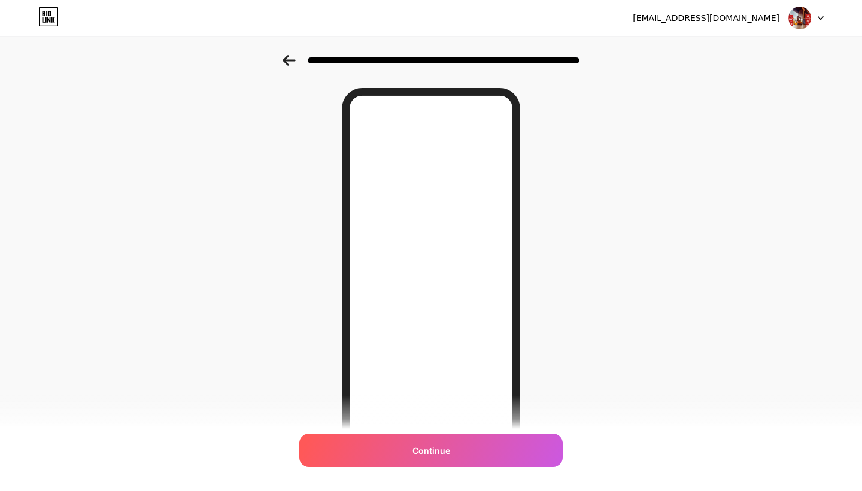
scroll to position [0, 0]
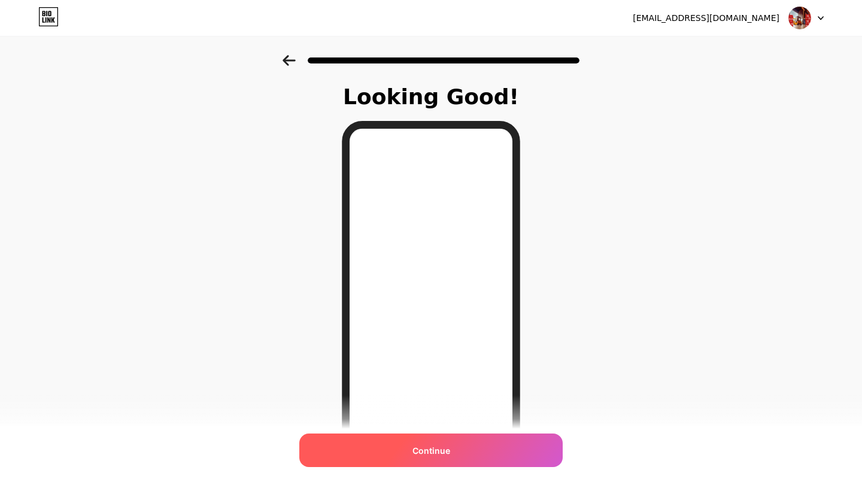
click at [418, 452] on span "Continue" at bounding box center [432, 450] width 38 height 13
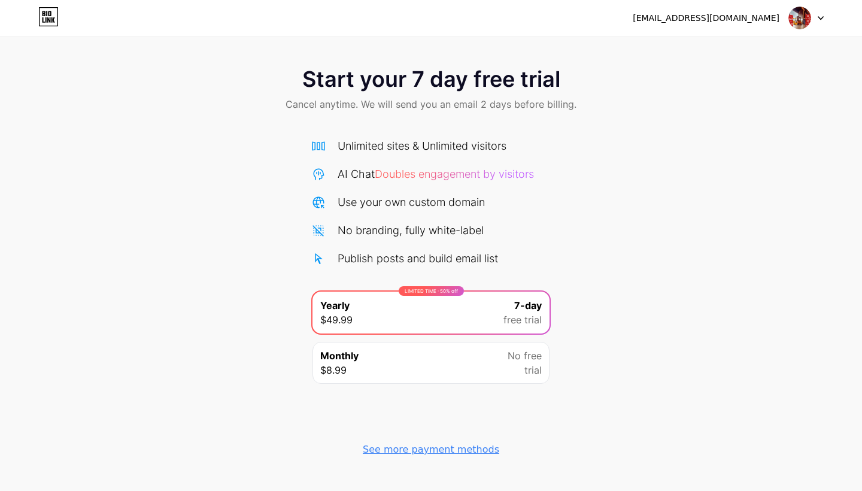
click at [807, 11] on img at bounding box center [800, 18] width 23 height 23
click at [635, 113] on div "Start your 7 day free trial Cancel anytime. We will send you an email 2 days be…" at bounding box center [431, 90] width 862 height 71
click at [413, 449] on div "See more payment methods" at bounding box center [431, 450] width 137 height 14
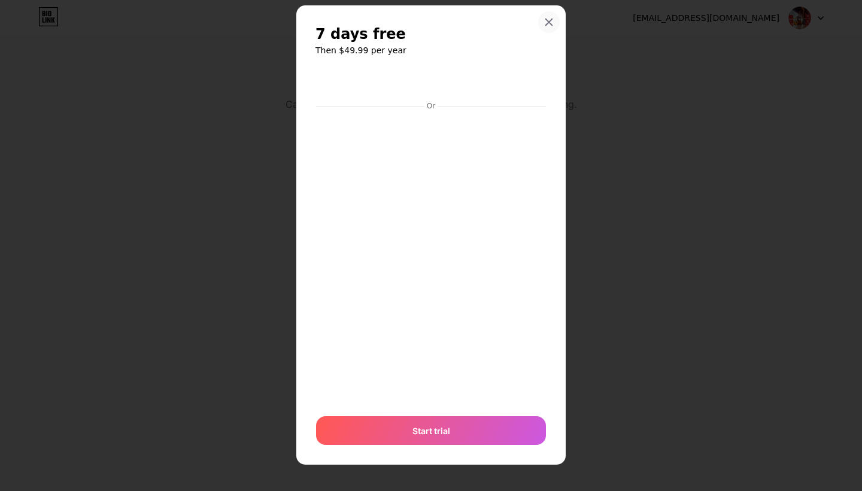
scroll to position [21, 0]
click at [550, 20] on icon at bounding box center [549, 22] width 10 height 10
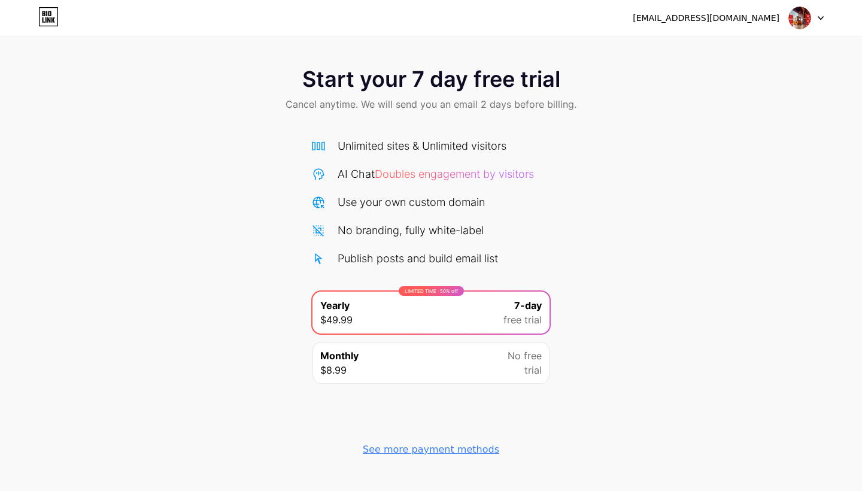
scroll to position [0, 0]
click at [46, 15] on icon at bounding box center [48, 16] width 20 height 19
click at [476, 302] on div "LIMITED TIME : 50% off Yearly $49.99 7-day free trial" at bounding box center [431, 313] width 237 height 42
click at [439, 449] on div "See more payment methods" at bounding box center [431, 450] width 137 height 14
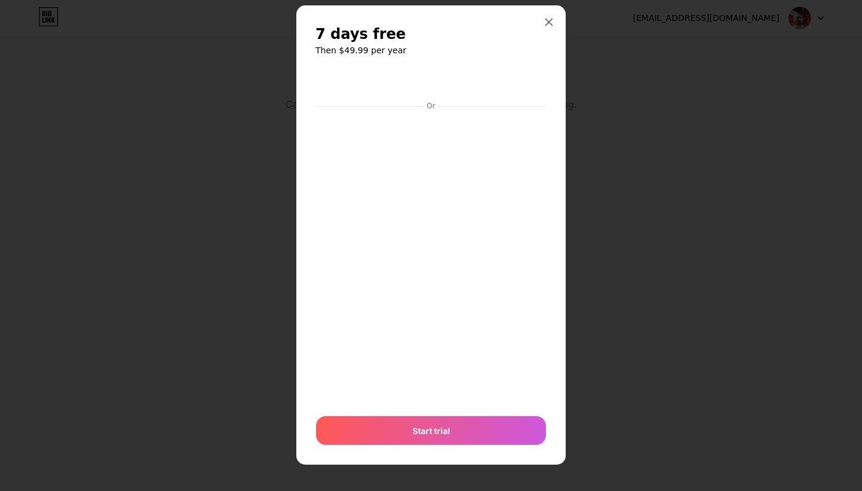
scroll to position [21, 0]
click at [552, 22] on icon at bounding box center [549, 22] width 10 height 10
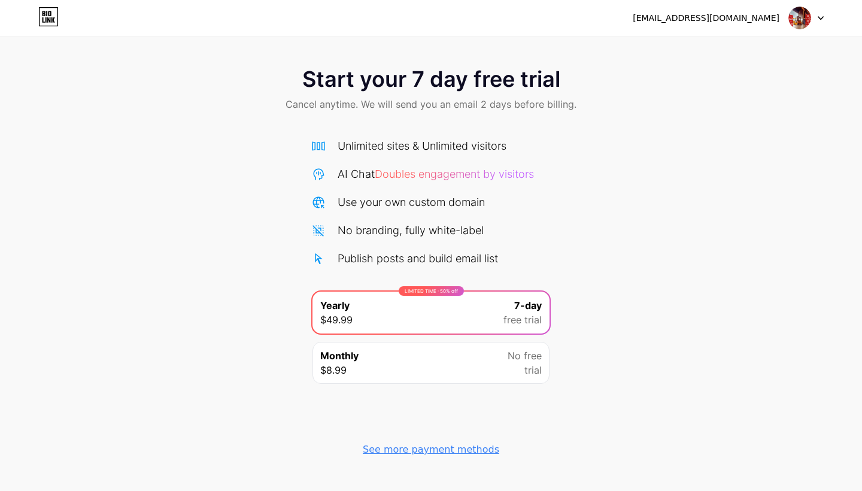
scroll to position [0, 0]
click at [823, 19] on icon at bounding box center [821, 18] width 6 height 4
click at [717, 171] on div "Start your 7 day free trial Cancel anytime. We will send you an email 2 days be…" at bounding box center [431, 259] width 862 height 409
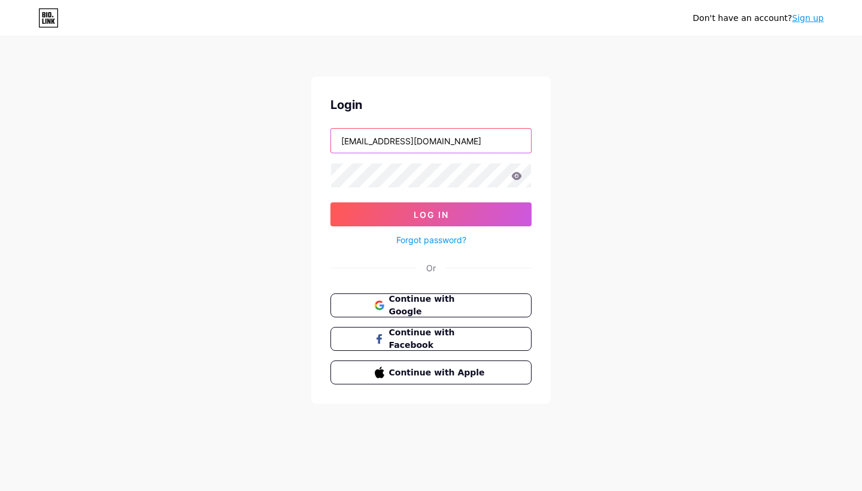
type input "[EMAIL_ADDRESS][DOMAIN_NAME]"
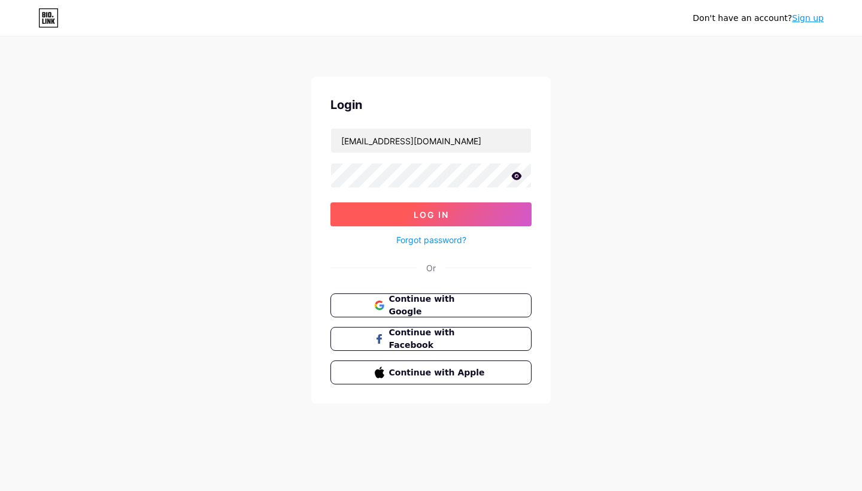
click at [455, 204] on button "Log In" at bounding box center [431, 214] width 201 height 24
